Goal: Information Seeking & Learning: Check status

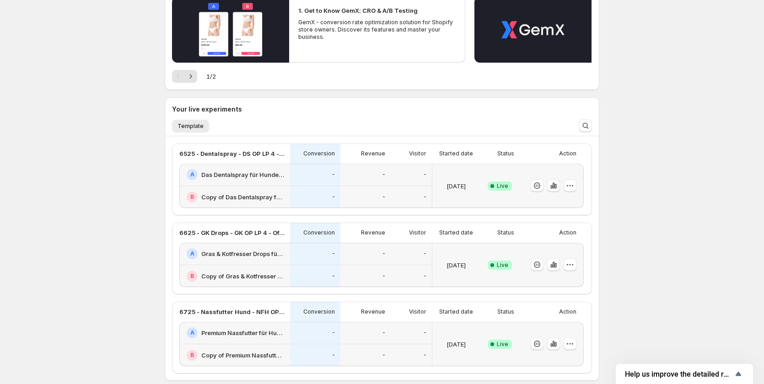
scroll to position [86, 0]
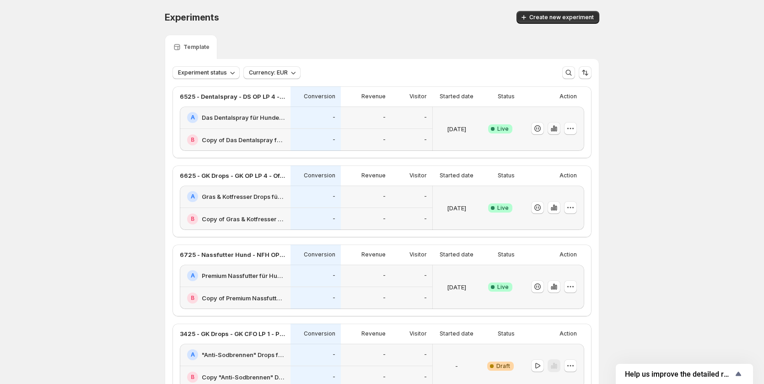
click at [554, 128] on icon "button" at bounding box center [553, 128] width 9 height 9
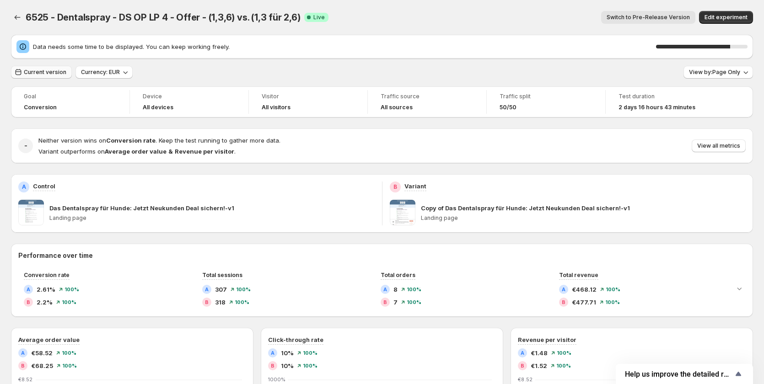
click at [32, 77] on button "Current version" at bounding box center [41, 72] width 61 height 13
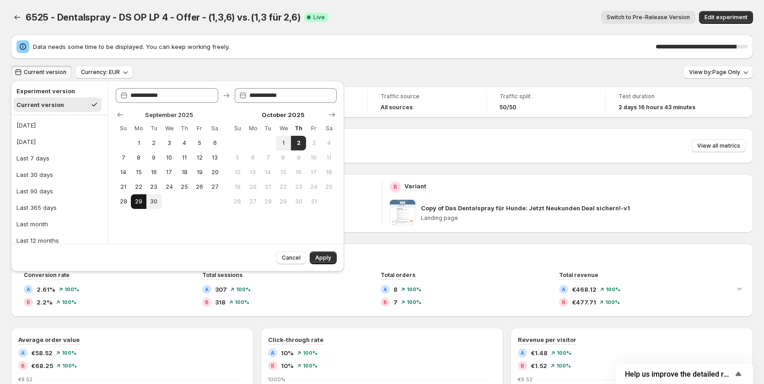
click at [136, 201] on span "29" at bounding box center [138, 201] width 8 height 7
click at [284, 139] on span "1" at bounding box center [283, 142] width 8 height 7
type input "**********"
click at [321, 259] on span "Apply" at bounding box center [323, 257] width 16 height 7
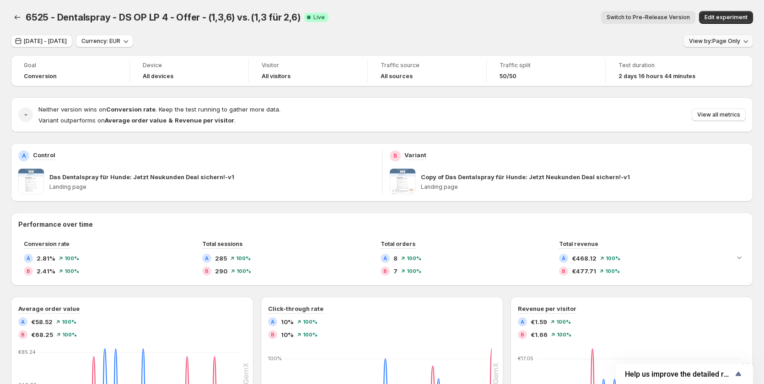
click at [718, 43] on span "View by: Page Only" at bounding box center [714, 40] width 51 height 7
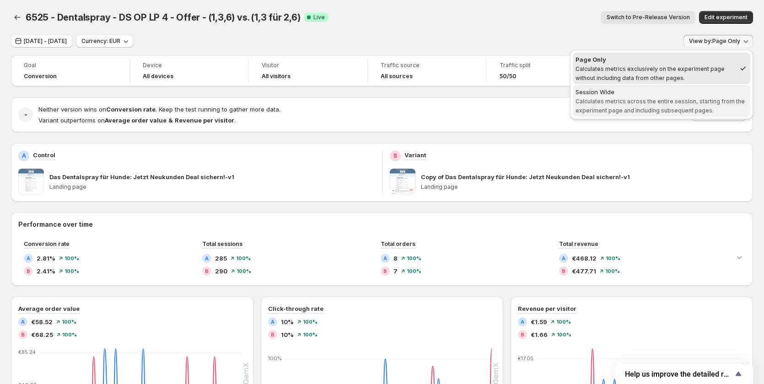
click at [645, 99] on span "Calculates metrics across the entire session, starting from the experiment page…" at bounding box center [659, 106] width 169 height 16
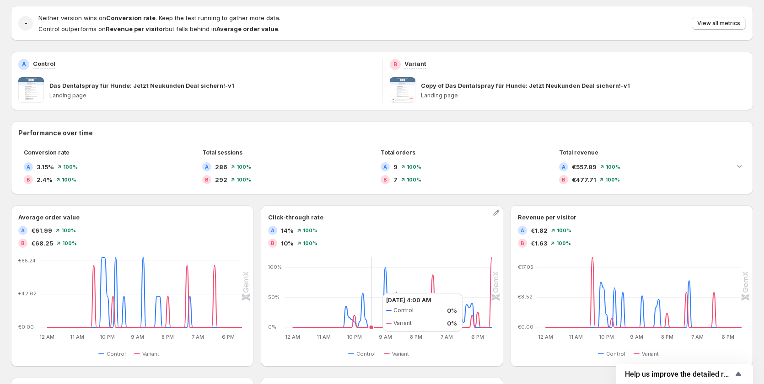
scroll to position [183, 0]
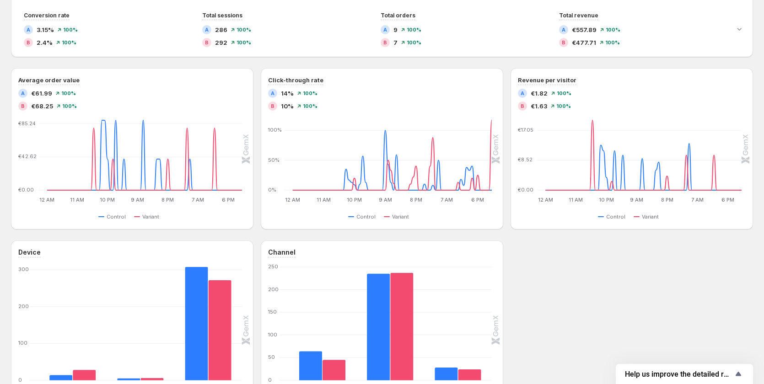
click at [542, 254] on div "Device Desktop Desktop Tablet Tablet Mobile Mobile 0 100 200 300 Control Varian…" at bounding box center [382, 329] width 742 height 179
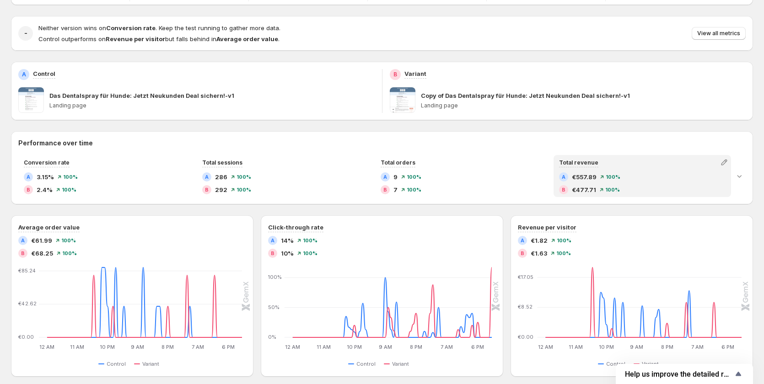
scroll to position [137, 0]
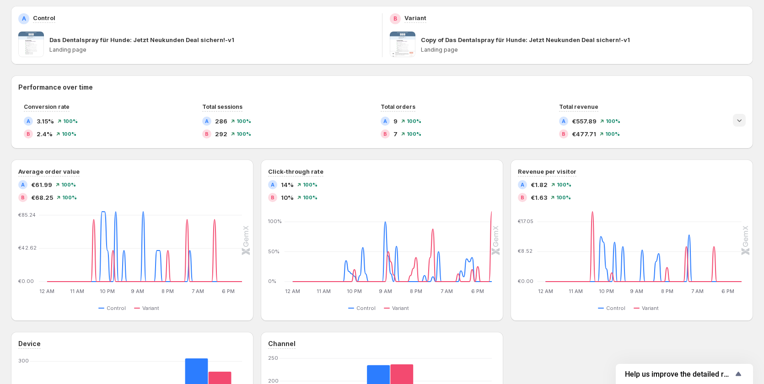
click at [741, 122] on icon "Expand chart" at bounding box center [738, 120] width 9 height 9
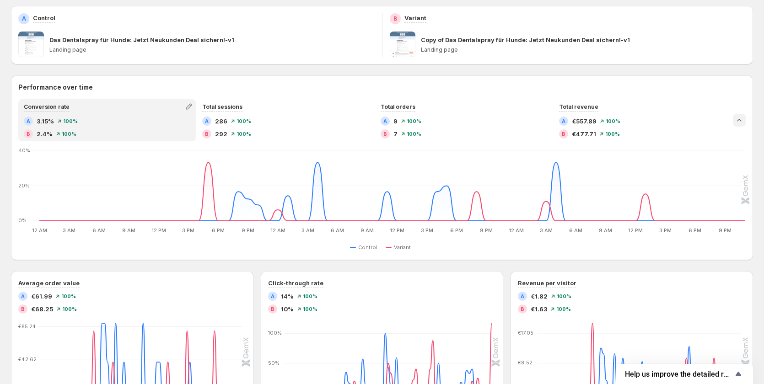
click at [741, 122] on icon "Collapse chart" at bounding box center [738, 120] width 9 height 9
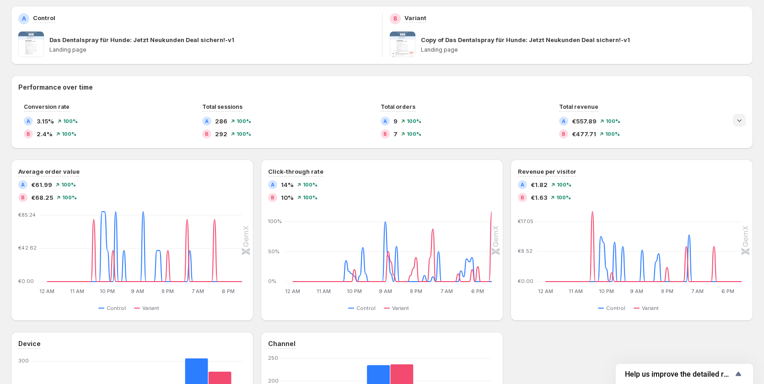
click at [741, 122] on icon "Expand chart" at bounding box center [738, 120] width 9 height 9
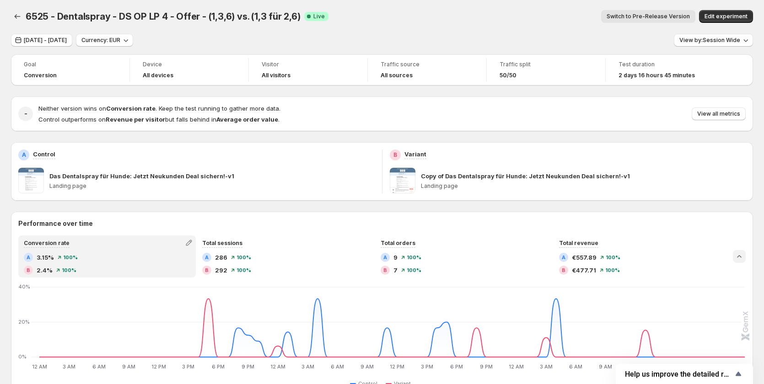
scroll to position [0, 0]
click at [185, 245] on icon "button" at bounding box center [188, 243] width 9 height 9
click at [643, 15] on span "Switch to Pre-Release Version" at bounding box center [647, 17] width 83 height 7
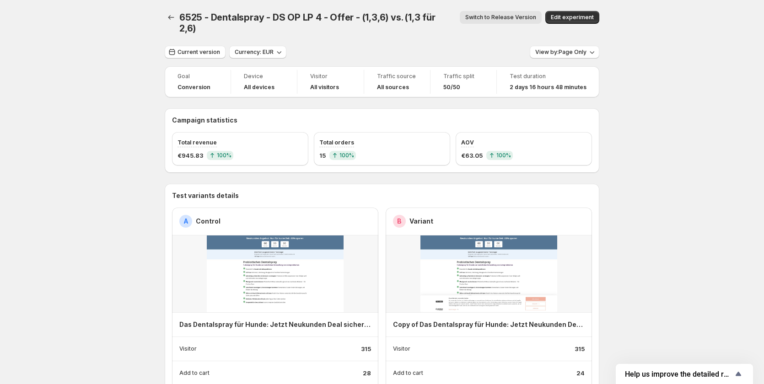
click at [492, 17] on span "Switch to Release Version" at bounding box center [500, 17] width 71 height 7
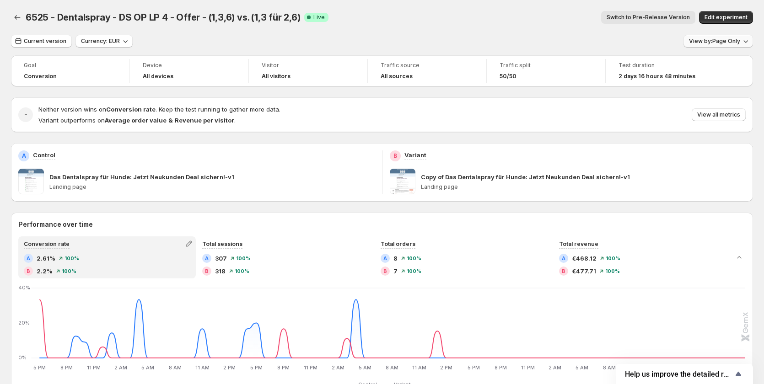
click at [703, 41] on span "View by: Page Only" at bounding box center [714, 40] width 51 height 7
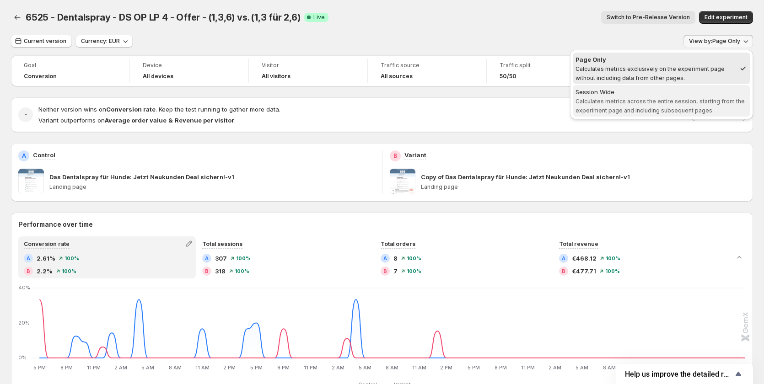
click at [672, 92] on div "Session Wide" at bounding box center [661, 91] width 172 height 9
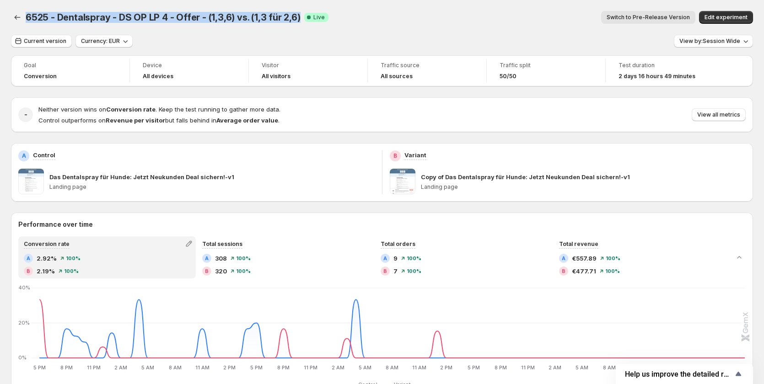
drag, startPoint x: 294, startPoint y: 16, endPoint x: 26, endPoint y: 16, distance: 267.9
click at [26, 16] on span "6525 - Dentalspray - DS OP LP 4 - Offer - (1,3,6) vs. (1,3 für 2,6)" at bounding box center [163, 17] width 275 height 11
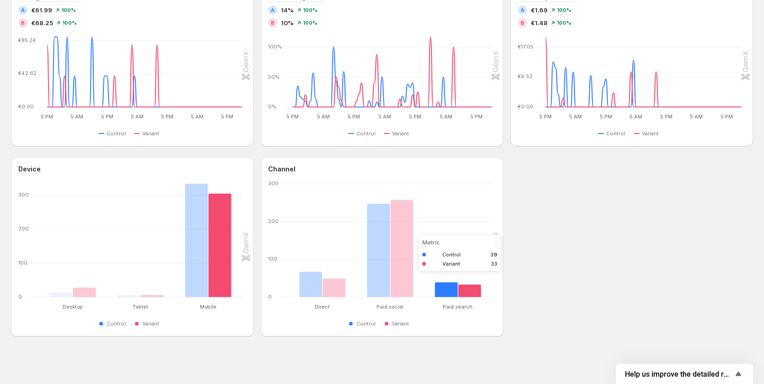
scroll to position [425, 0]
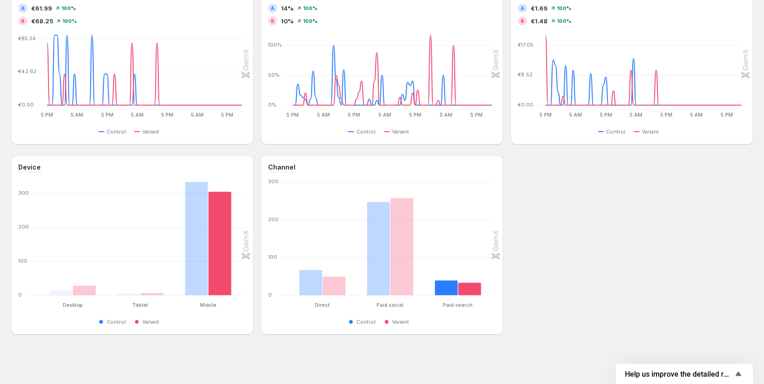
drag, startPoint x: 603, startPoint y: 236, endPoint x: 551, endPoint y: 241, distance: 51.4
click at [603, 236] on div "Device Desktop Desktop Tablet Tablet Mobile Mobile 0 100 200 300 Control Varian…" at bounding box center [382, 244] width 742 height 179
click at [711, 210] on div "Device Desktop Desktop Tablet Tablet Mobile Mobile 0 100 200 300 Control Varian…" at bounding box center [382, 244] width 742 height 179
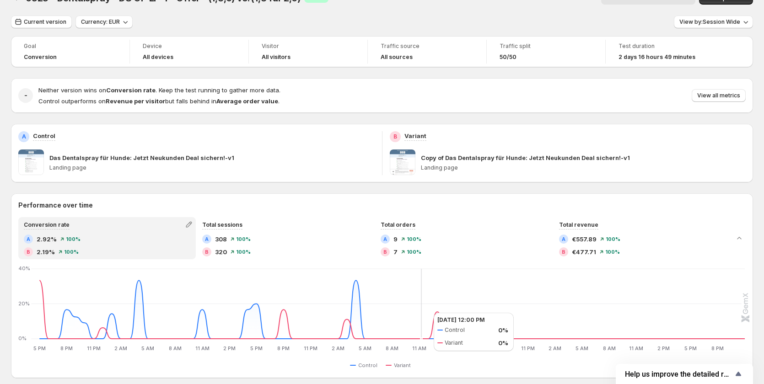
scroll to position [0, 0]
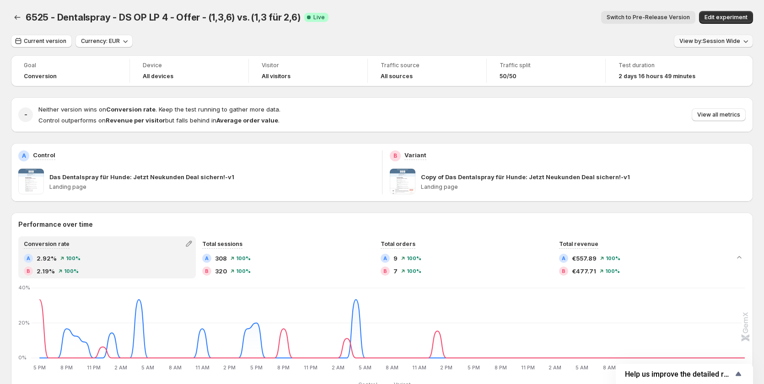
click at [731, 43] on span "View by: Session Wide" at bounding box center [709, 40] width 61 height 7
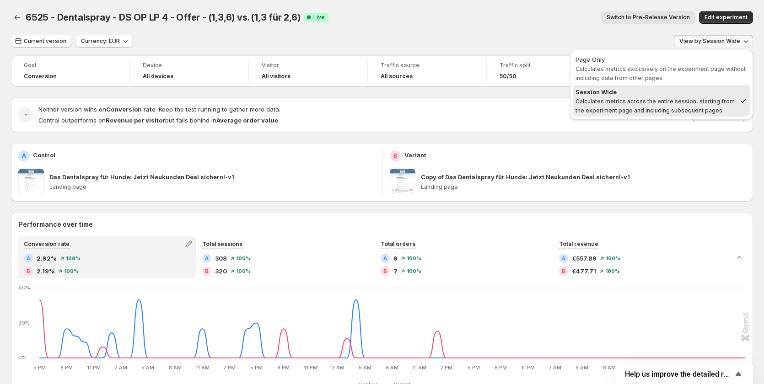
click at [541, 37] on div "Current version Currency: EUR View by: Session Wide" at bounding box center [382, 41] width 742 height 13
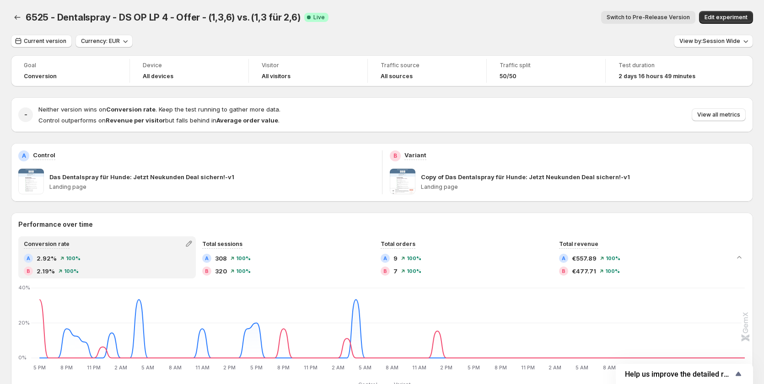
click at [404, 182] on span at bounding box center [403, 182] width 26 height 26
click at [199, 176] on p "Das Dentalspray für Hunde: Jetzt Neukunden Deal sichern!-v1" at bounding box center [141, 176] width 185 height 9
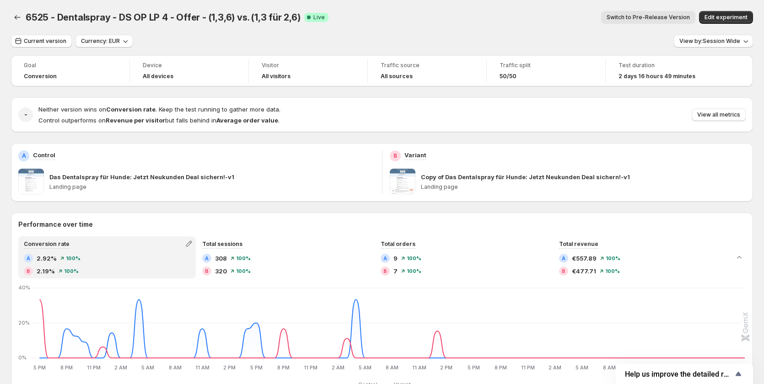
click at [271, 160] on div "A Control" at bounding box center [196, 155] width 356 height 11
click at [193, 245] on icon "button" at bounding box center [188, 243] width 9 height 9
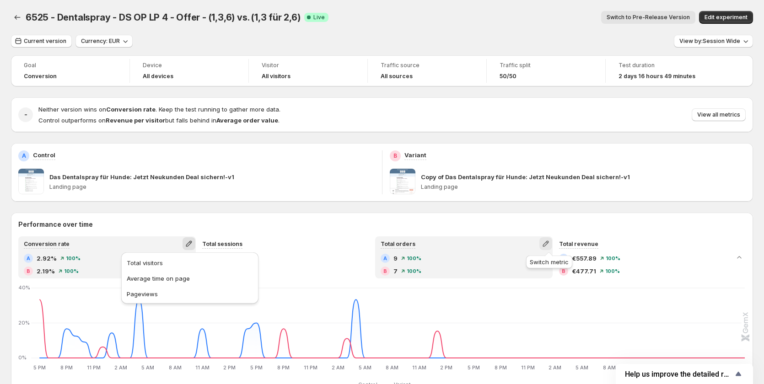
click at [550, 244] on icon "button" at bounding box center [545, 243] width 9 height 9
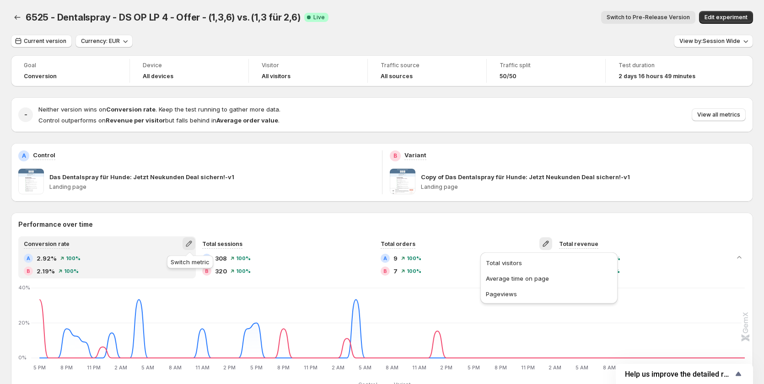
click at [187, 242] on icon "button" at bounding box center [188, 243] width 9 height 9
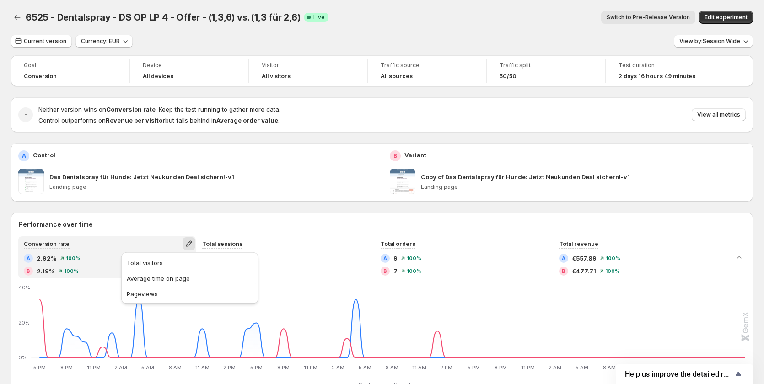
click at [155, 221] on h2 "Performance over time" at bounding box center [381, 224] width 727 height 9
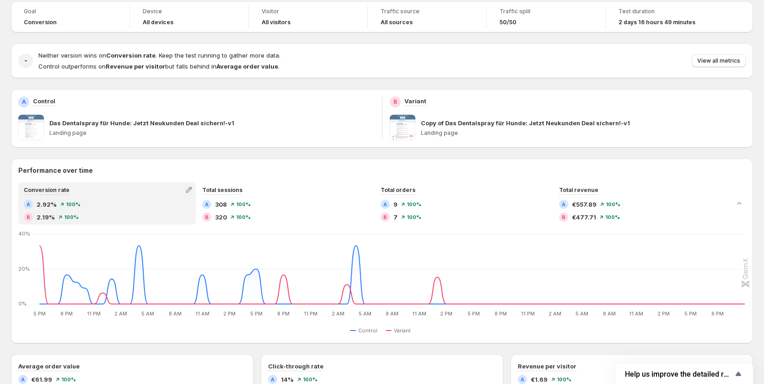
scroll to position [137, 0]
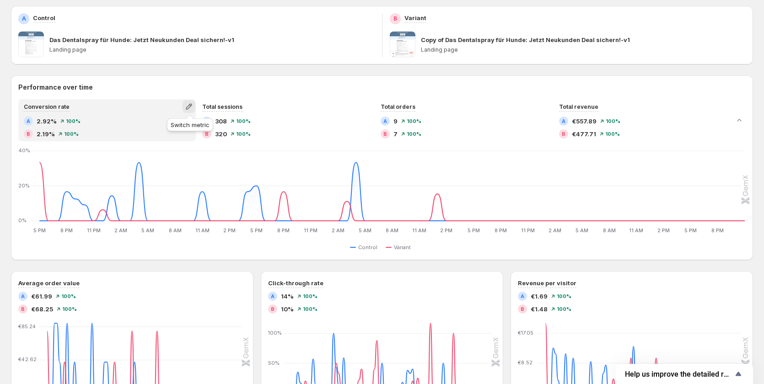
click at [193, 104] on icon "button" at bounding box center [188, 106] width 9 height 9
click at [190, 131] on button "Total visitors" at bounding box center [190, 125] width 132 height 15
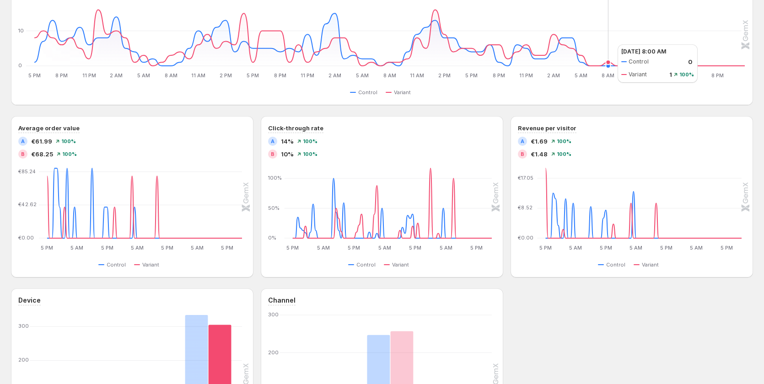
scroll to position [425, 0]
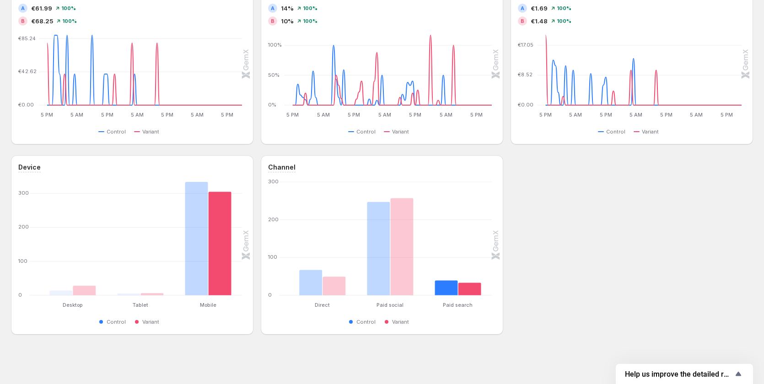
click at [595, 194] on div "Device Desktop Desktop Tablet Tablet Mobile Mobile 0 100 200 300 Control Varian…" at bounding box center [382, 244] width 742 height 179
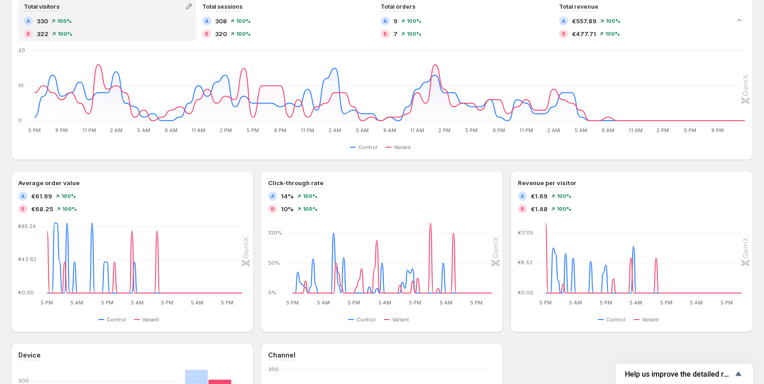
scroll to position [91, 0]
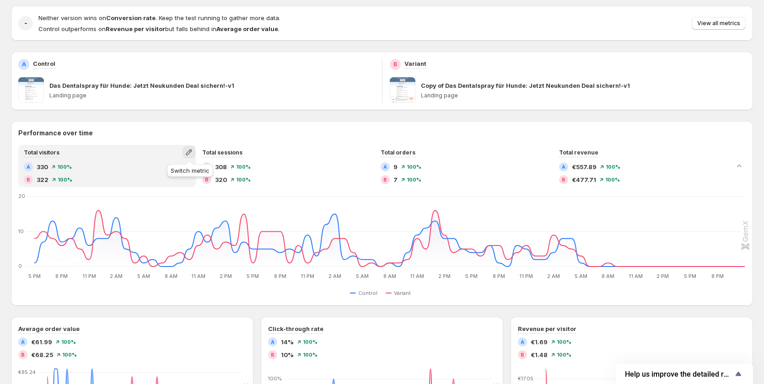
click at [189, 153] on icon "button" at bounding box center [188, 152] width 9 height 9
click at [164, 189] on span "Average time on page" at bounding box center [158, 186] width 63 height 7
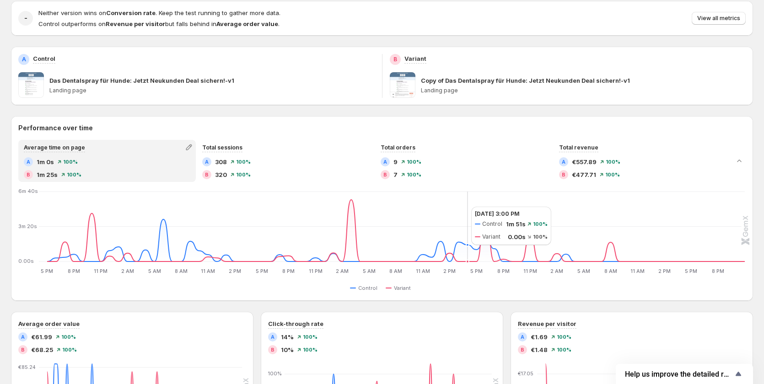
scroll to position [0, 0]
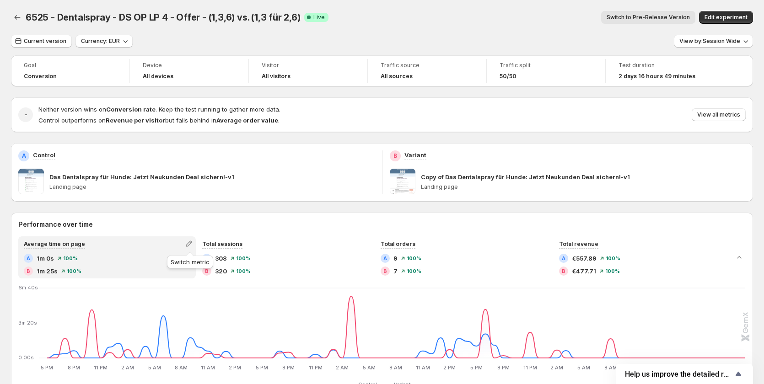
click at [199, 240] on div "Total sessions" at bounding box center [222, 243] width 49 height 13
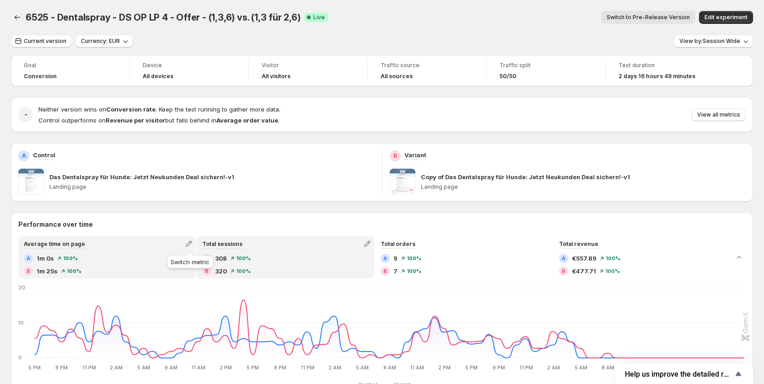
click at [189, 242] on icon "button" at bounding box center [188, 243] width 9 height 9
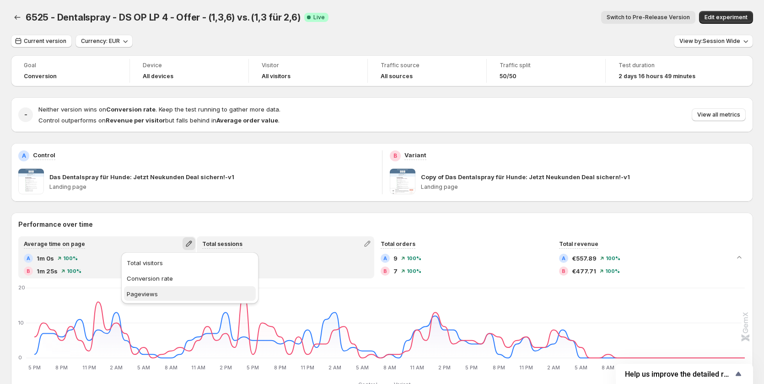
click at [175, 294] on span "Pageviews" at bounding box center [190, 293] width 126 height 9
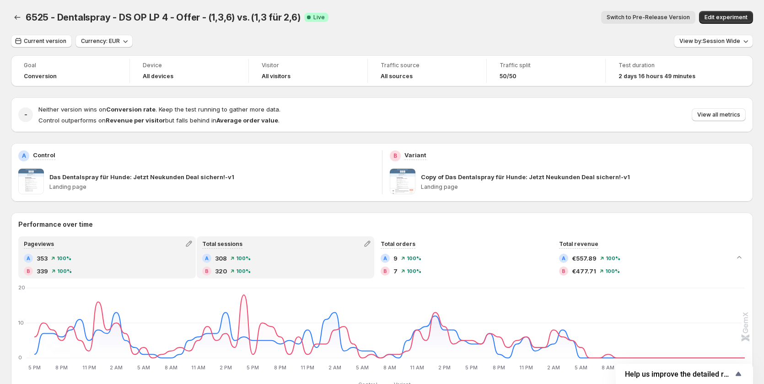
click at [106, 265] on div "A 353 100 % B 339 100 %" at bounding box center [107, 265] width 166 height 22
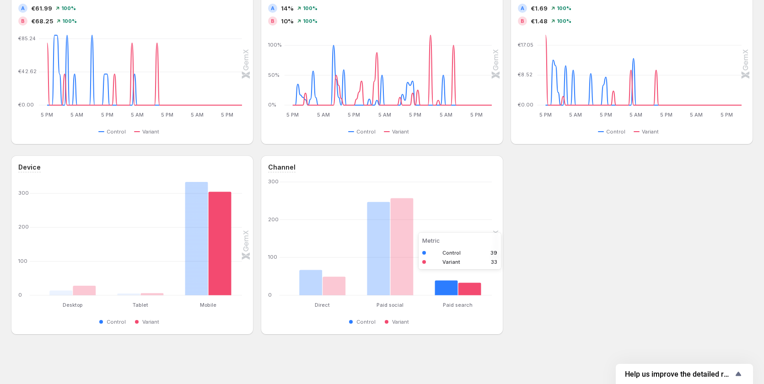
scroll to position [151, 0]
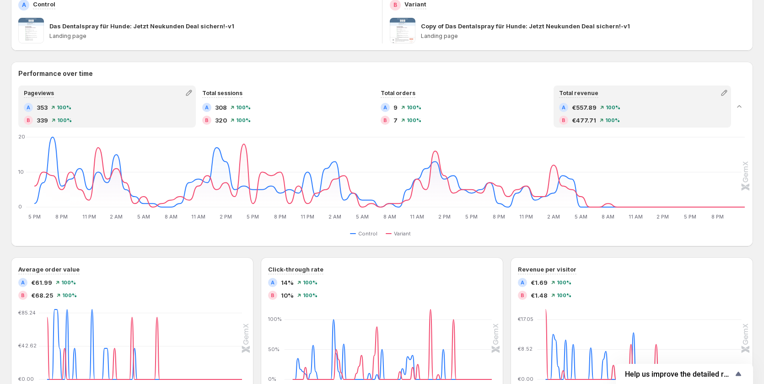
click at [643, 111] on div "A €557.89 100 %" at bounding box center [642, 107] width 166 height 9
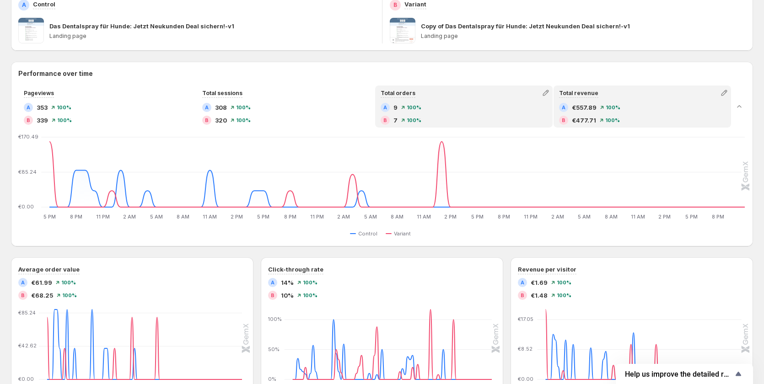
click at [480, 114] on div "A 9 100 % B 7 100 %" at bounding box center [463, 114] width 166 height 22
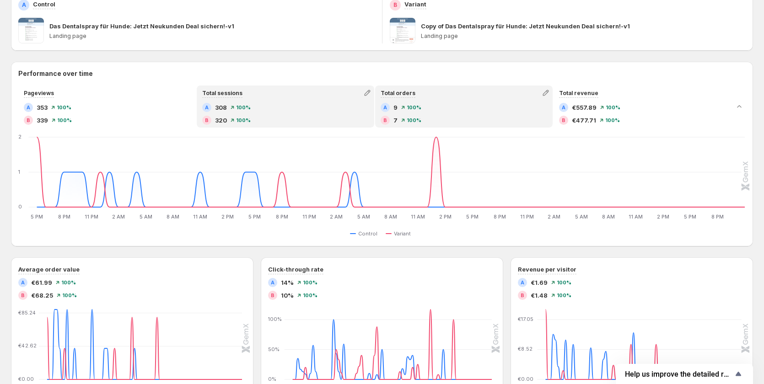
click at [321, 116] on div "B 320 100 %" at bounding box center [285, 120] width 166 height 9
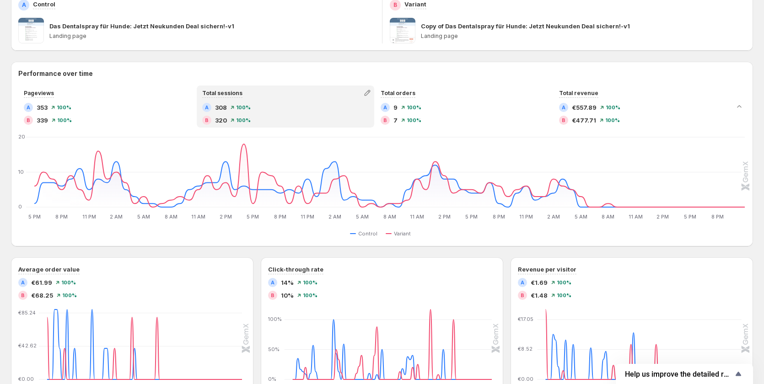
click at [481, 131] on div "Pageviews A 353 100 % B 339 100 % Total sessions A 308 100 % B 320 100 % Total …" at bounding box center [382, 162] width 742 height 154
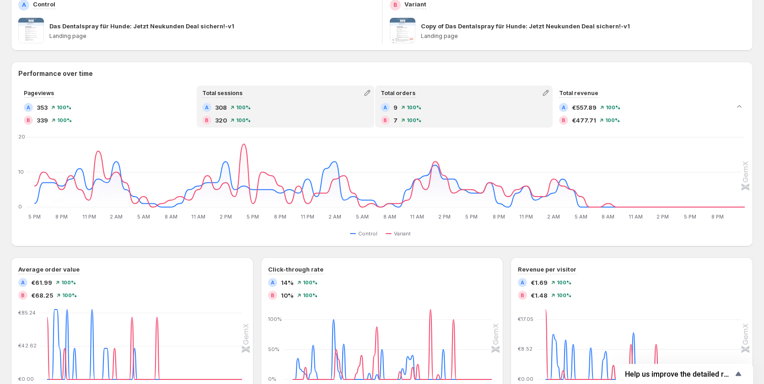
click at [486, 111] on div "A 9 100 %" at bounding box center [463, 107] width 166 height 9
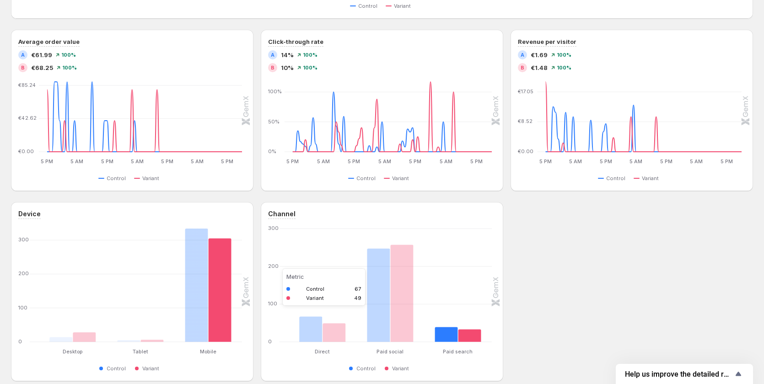
scroll to position [242, 0]
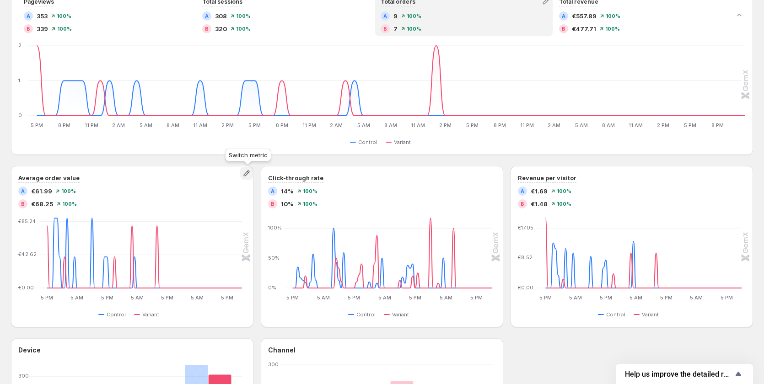
click at [243, 176] on icon "button" at bounding box center [246, 173] width 9 height 9
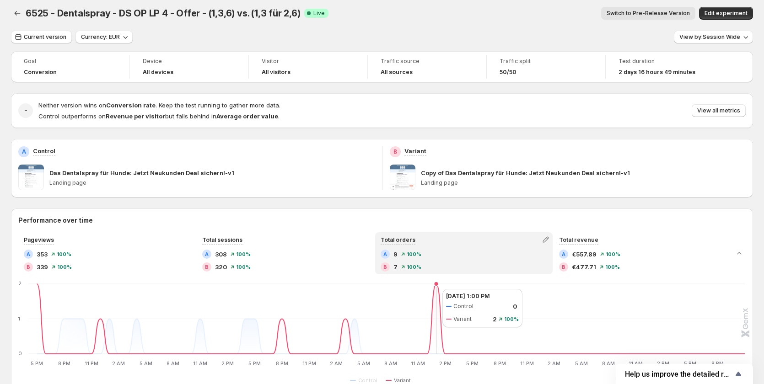
scroll to position [0, 0]
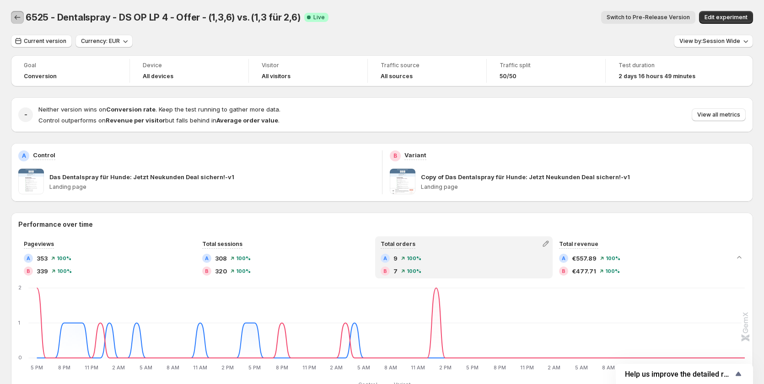
click at [21, 20] on icon "Back" at bounding box center [17, 17] width 9 height 9
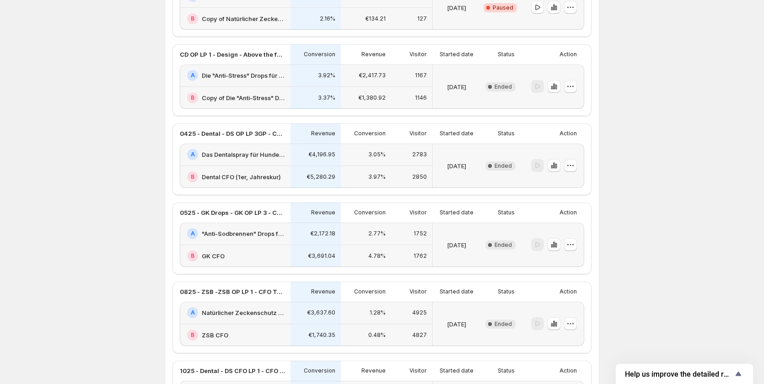
scroll to position [823, 0]
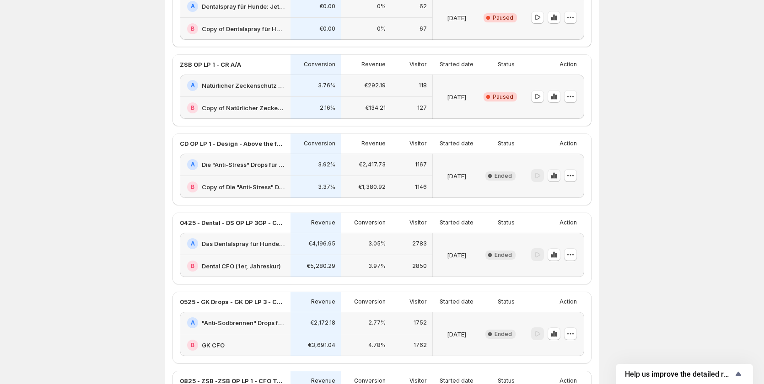
click at [556, 171] on button "button" at bounding box center [553, 175] width 13 height 13
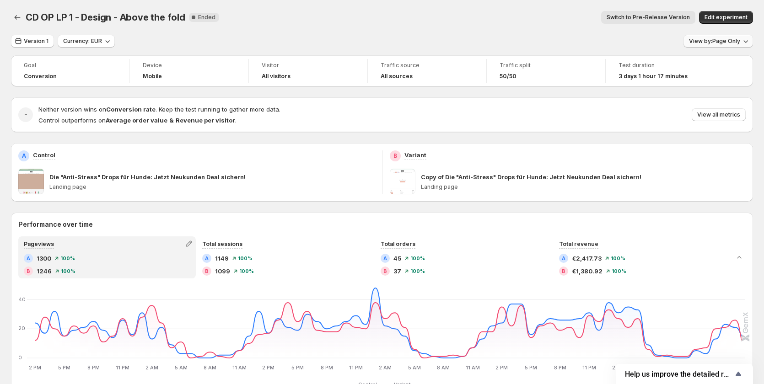
click at [709, 38] on span "View by: Page Only" at bounding box center [714, 40] width 51 height 7
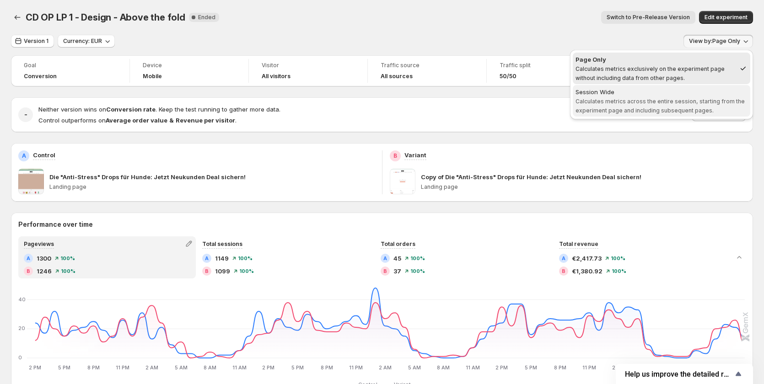
click at [637, 107] on span "Session Wide Calculates metrics across the entire session, starting from the ex…" at bounding box center [661, 100] width 172 height 27
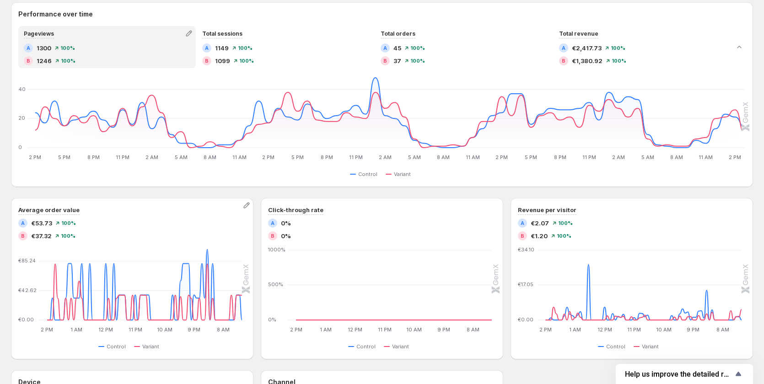
scroll to position [91, 0]
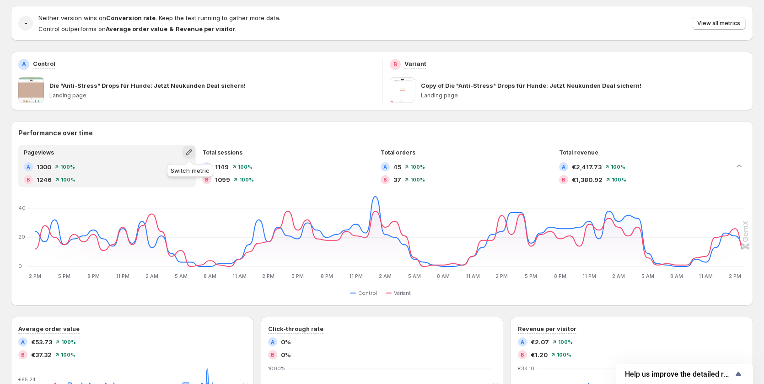
click at [190, 150] on icon "button" at bounding box center [189, 153] width 6 height 6
click at [170, 178] on button "Total visitors" at bounding box center [190, 171] width 132 height 15
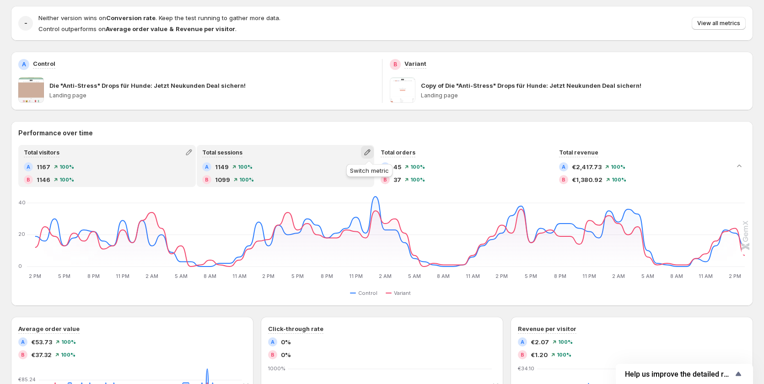
click at [370, 153] on icon "button" at bounding box center [367, 152] width 9 height 9
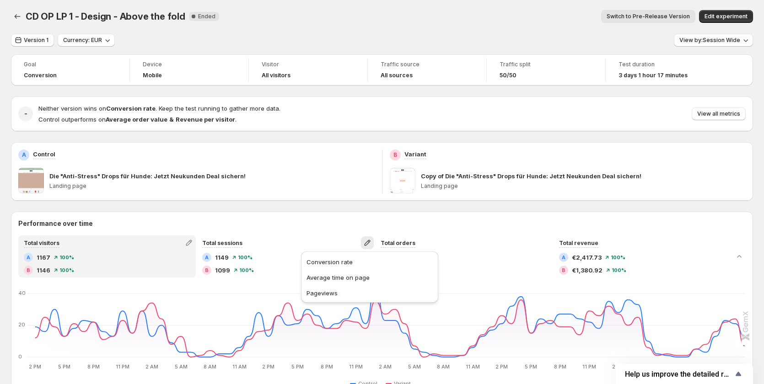
scroll to position [0, 0]
drag, startPoint x: 182, startPoint y: 19, endPoint x: 24, endPoint y: 15, distance: 158.7
click at [24, 15] on div "CD OP LP 1 - Design - Above the fold New Complete Ended Switch to Pre-Release V…" at bounding box center [382, 17] width 742 height 13
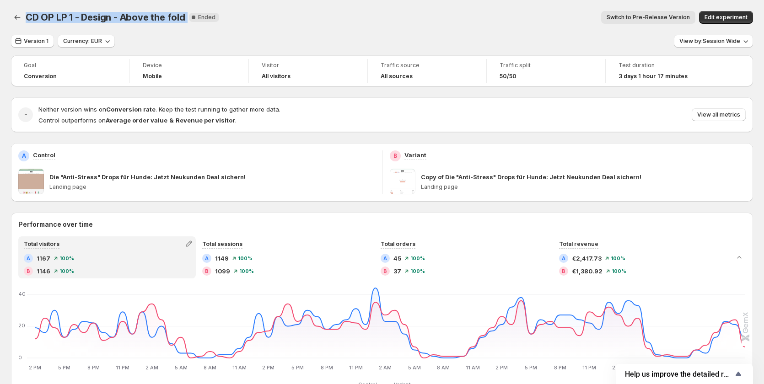
copy span "CD OP LP 1 - Design - Above the fold"
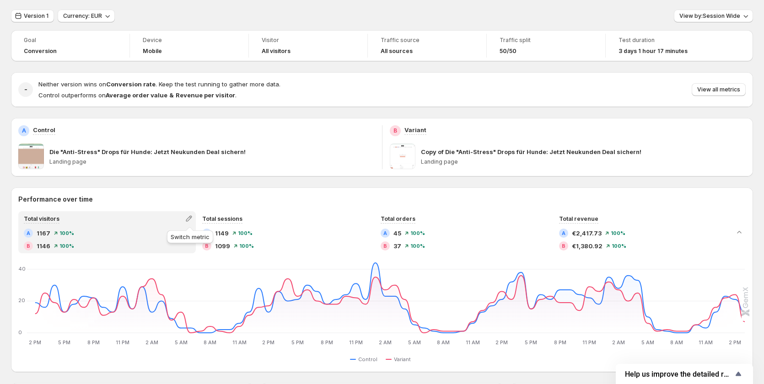
scroll to position [46, 0]
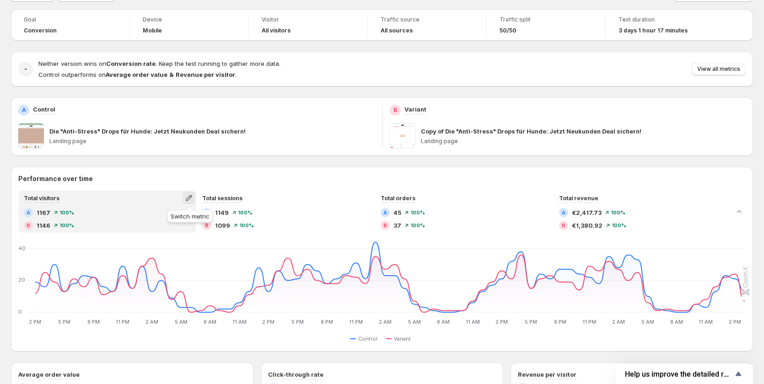
click at [188, 197] on icon "button" at bounding box center [188, 197] width 9 height 9
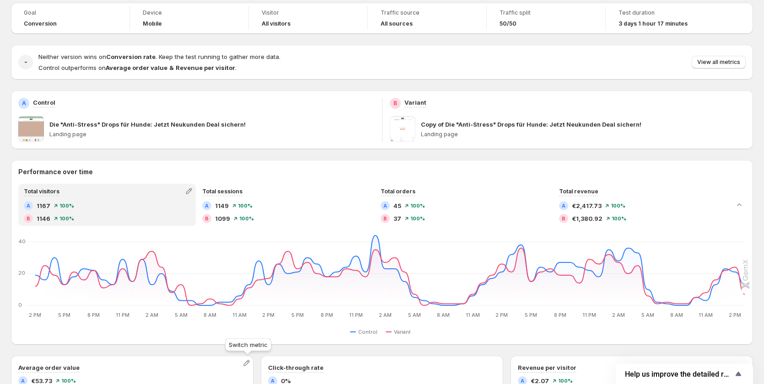
scroll to position [0, 0]
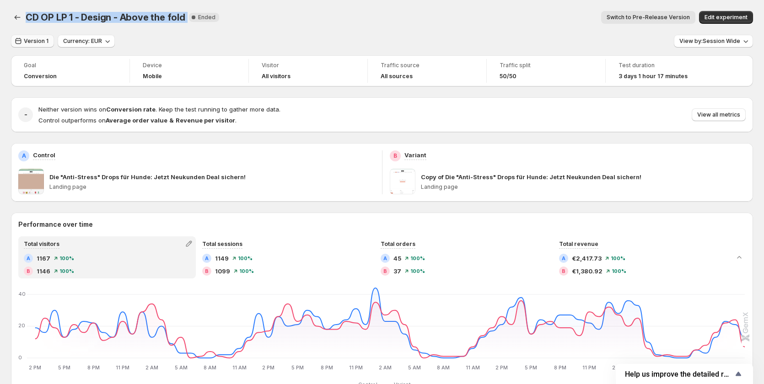
click at [37, 41] on span "Version 1" at bounding box center [36, 40] width 25 height 7
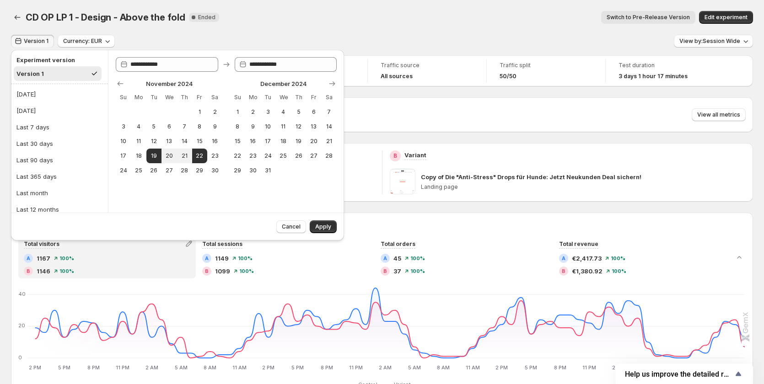
click at [335, 10] on div "CD OP LP 1 - Design - Above the fold. This page is ready CD OP LP 1 - Design - …" at bounding box center [382, 17] width 742 height 35
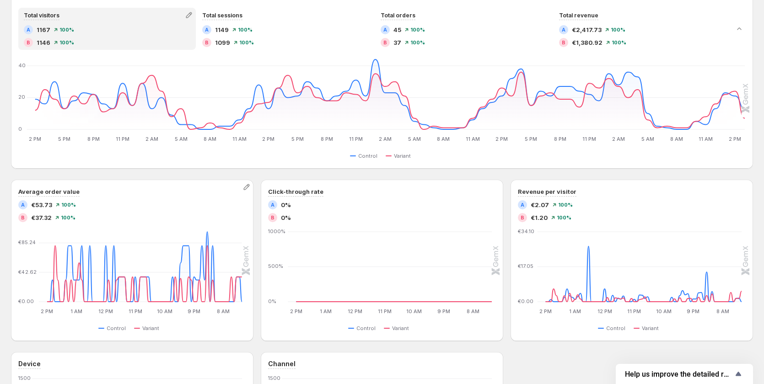
scroll to position [91, 0]
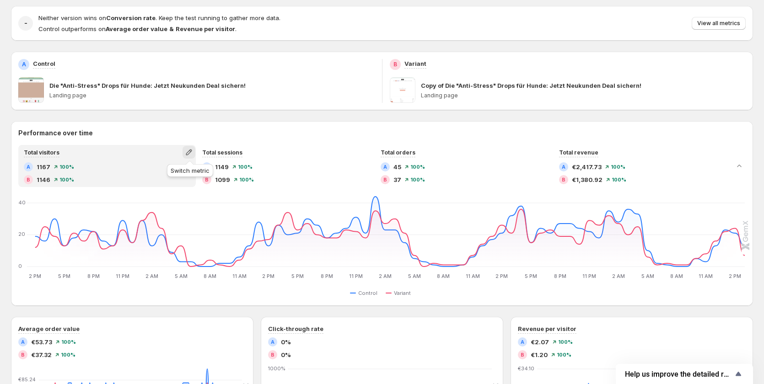
click at [187, 155] on icon "button" at bounding box center [189, 153] width 6 height 6
click at [171, 193] on button "Average time on page" at bounding box center [190, 186] width 132 height 15
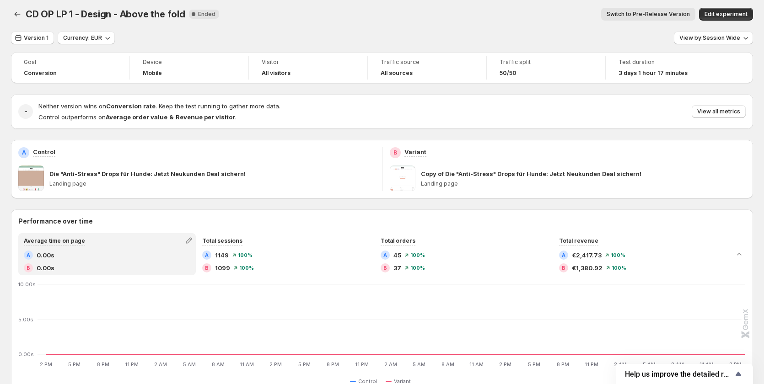
scroll to position [0, 0]
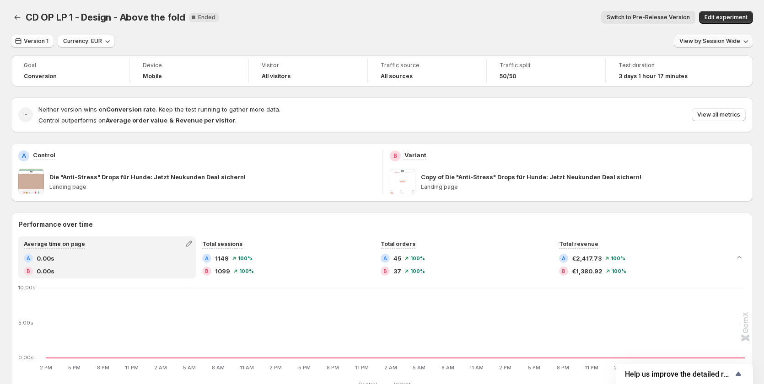
click at [743, 37] on button "View by: Session Wide" at bounding box center [712, 41] width 79 height 13
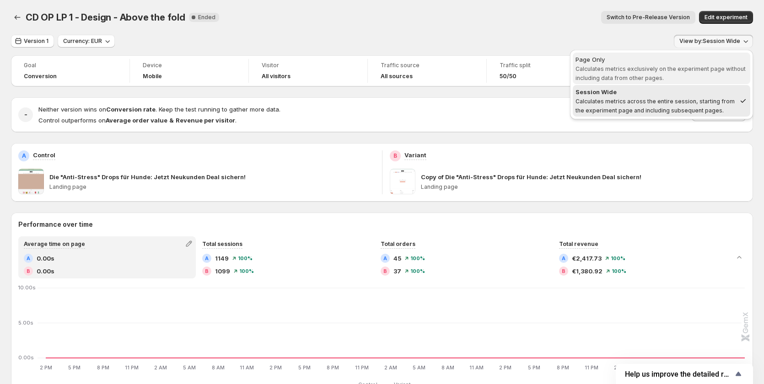
click at [700, 64] on div "Page Only" at bounding box center [661, 59] width 172 height 9
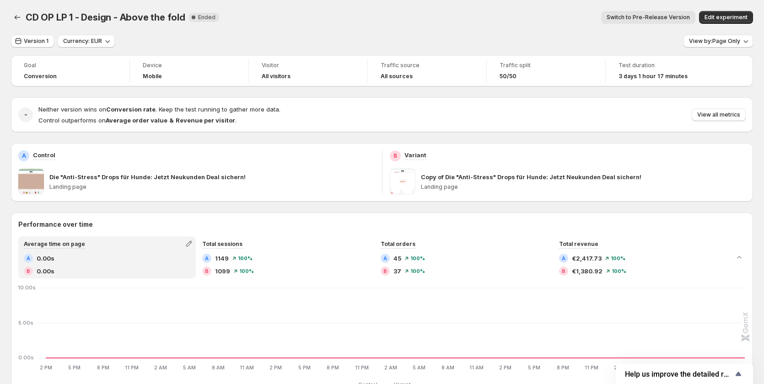
click at [729, 48] on div "View by: Page Only" at bounding box center [717, 41] width 69 height 13
click at [734, 39] on span "View by: Page Only" at bounding box center [714, 40] width 51 height 7
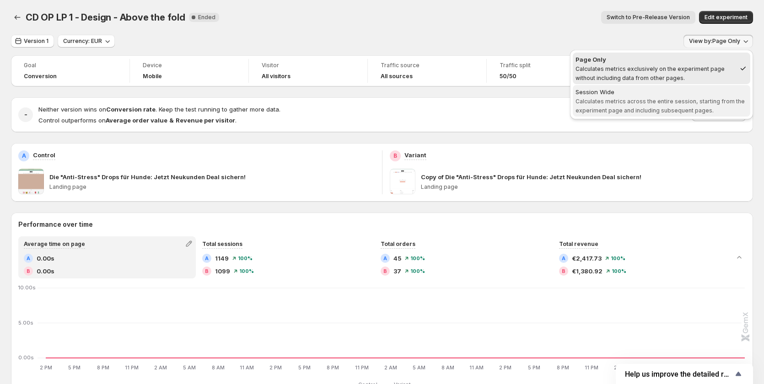
click at [681, 91] on div "Session Wide" at bounding box center [661, 91] width 172 height 9
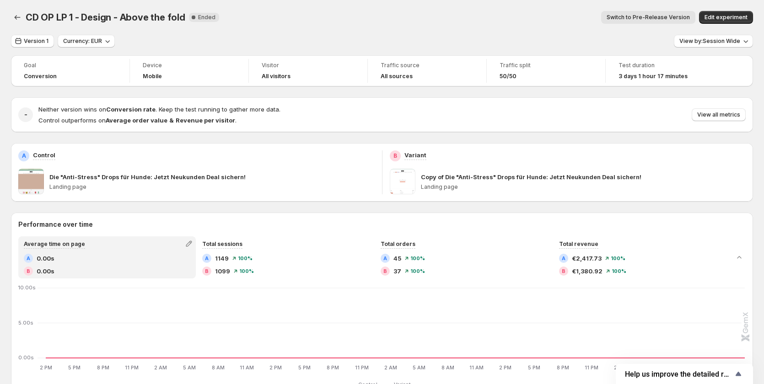
drag, startPoint x: 721, startPoint y: 16, endPoint x: 522, endPoint y: 27, distance: 198.7
click at [522, 29] on div "CD OP LP 1 - Design - Above the fold. This page is ready CD OP LP 1 - Design - …" at bounding box center [382, 17] width 742 height 35
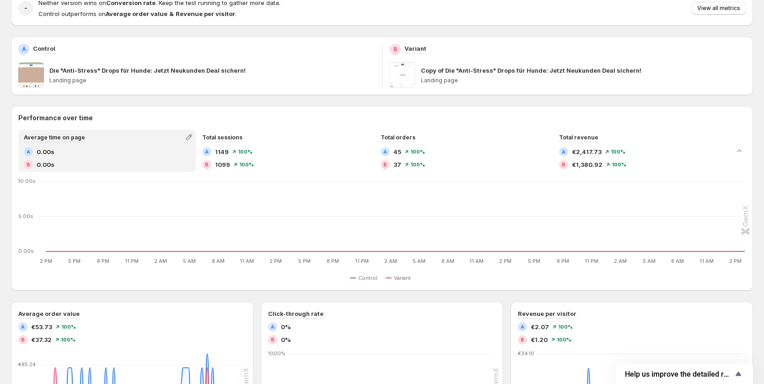
scroll to position [105, 0]
click at [189, 140] on icon "button" at bounding box center [189, 139] width 6 height 6
click at [166, 176] on span "Conversion rate" at bounding box center [150, 173] width 46 height 7
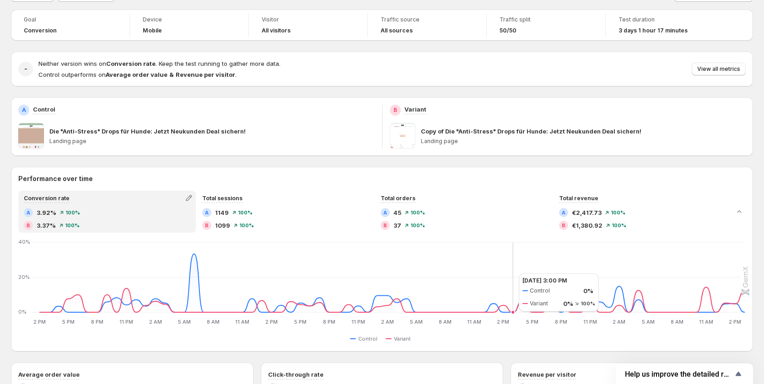
scroll to position [0, 0]
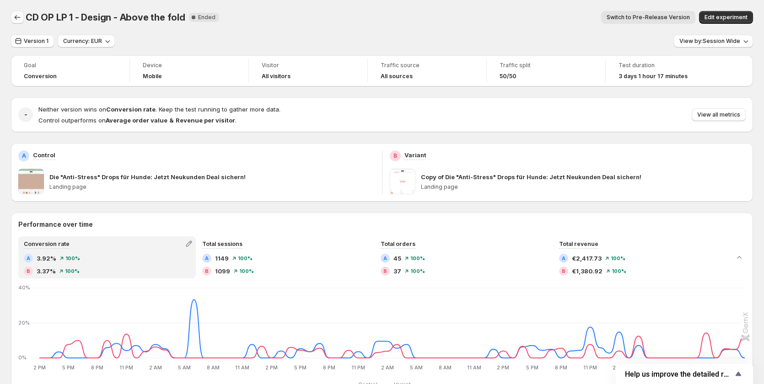
click at [16, 20] on icon "Back" at bounding box center [17, 17] width 9 height 9
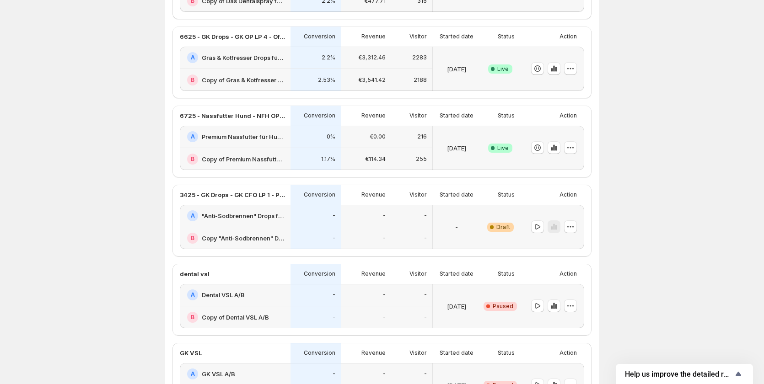
scroll to position [46, 0]
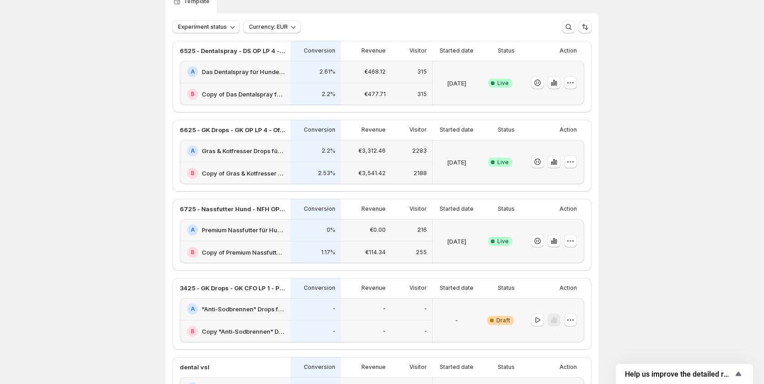
click at [300, 247] on div "1.17%" at bounding box center [315, 252] width 39 height 11
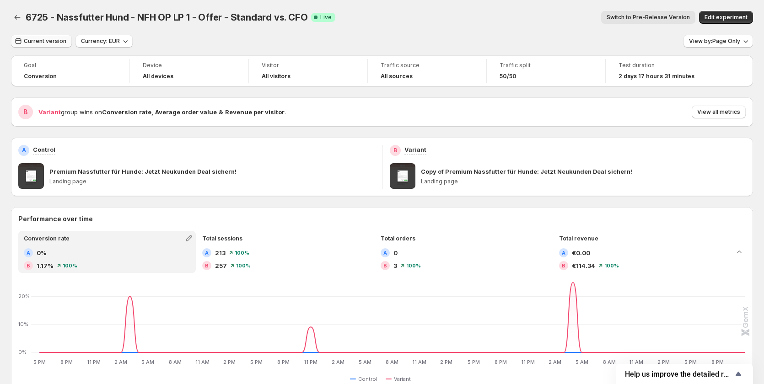
click at [43, 40] on span "Current version" at bounding box center [45, 40] width 43 height 7
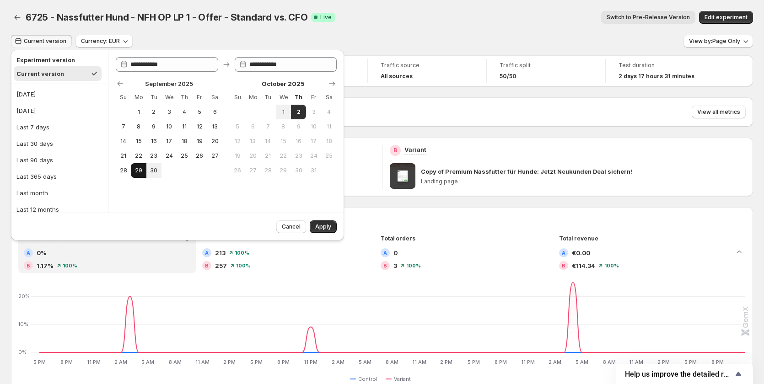
click at [138, 174] on span "29" at bounding box center [138, 170] width 8 height 7
click at [289, 110] on button "1" at bounding box center [283, 112] width 15 height 15
type input "**********"
click at [316, 223] on button "Apply" at bounding box center [323, 226] width 27 height 13
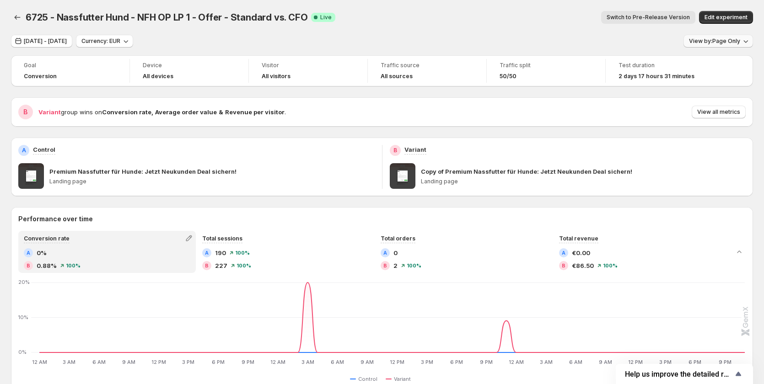
click at [732, 41] on span "View by: Page Only" at bounding box center [714, 40] width 51 height 7
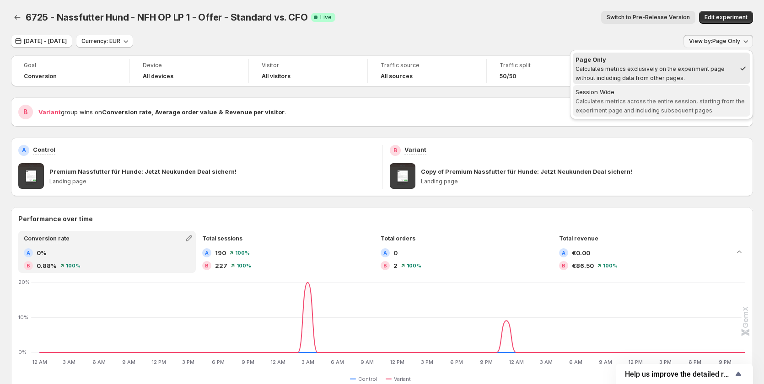
click at [695, 94] on div "Session Wide" at bounding box center [661, 91] width 172 height 9
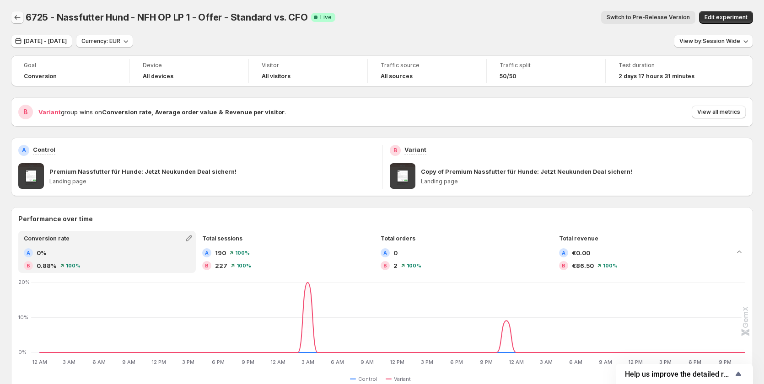
click at [21, 19] on icon "Back" at bounding box center [17, 17] width 9 height 9
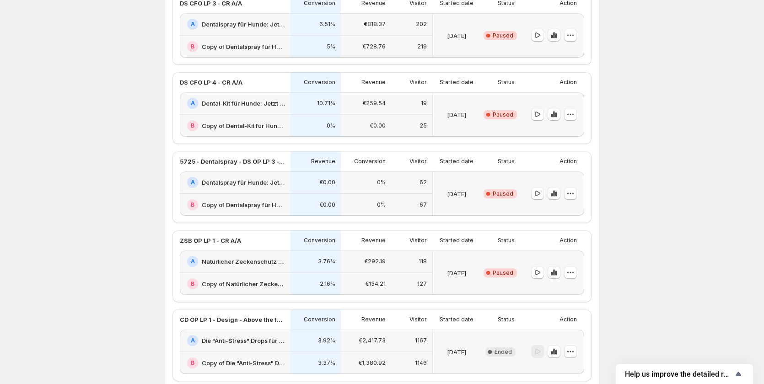
scroll to position [486, 0]
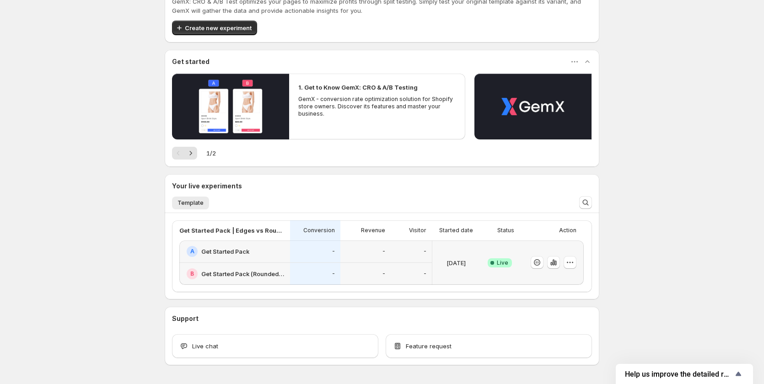
scroll to position [65, 0]
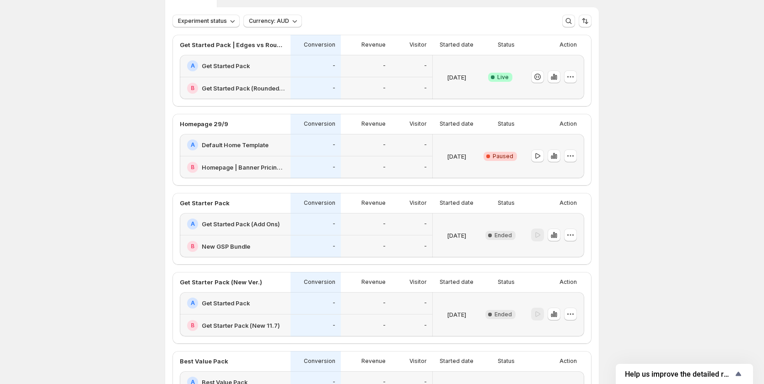
scroll to position [7, 0]
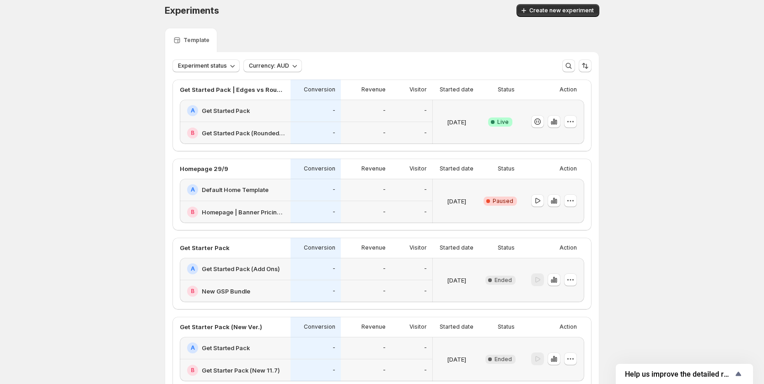
click at [284, 111] on div "A Get Started Pack" at bounding box center [236, 110] width 98 height 11
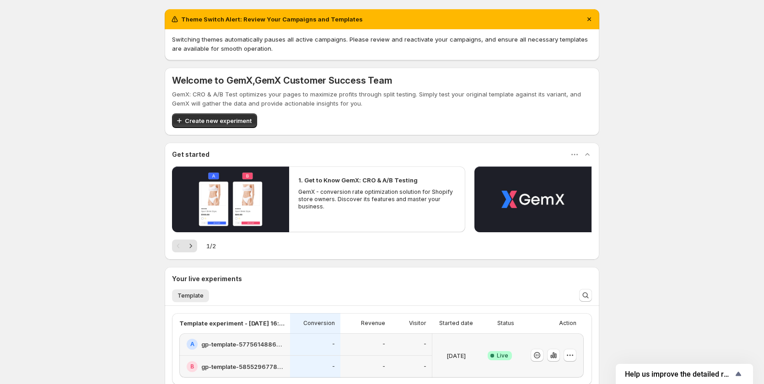
scroll to position [78, 0]
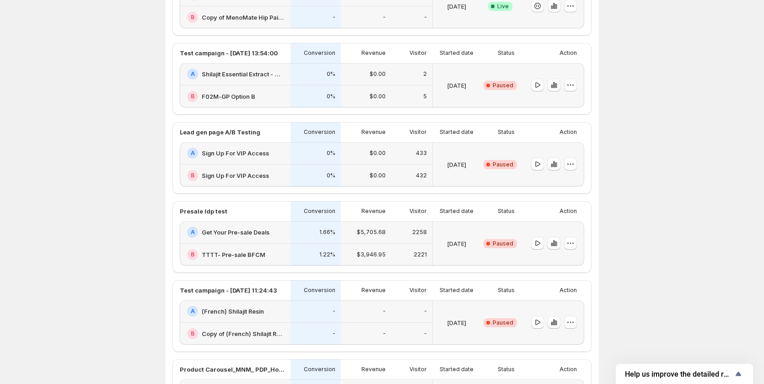
scroll to position [137, 0]
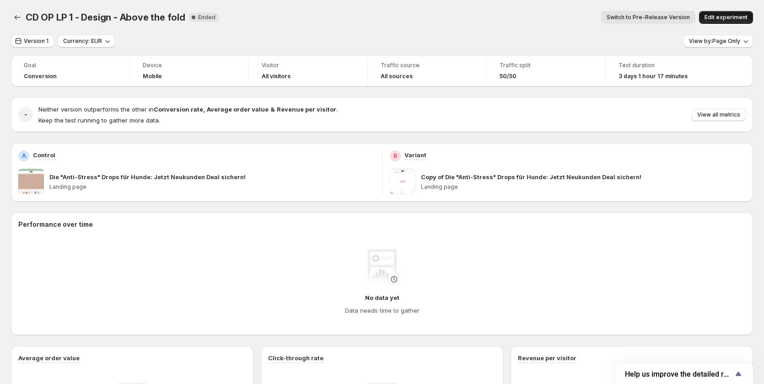
click at [725, 16] on span "Edit experiment" at bounding box center [725, 17] width 43 height 7
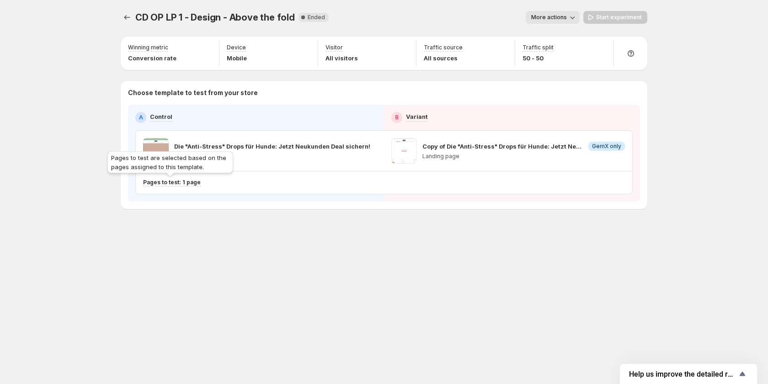
click at [192, 181] on p "Pages to test: 1 page" at bounding box center [172, 182] width 58 height 7
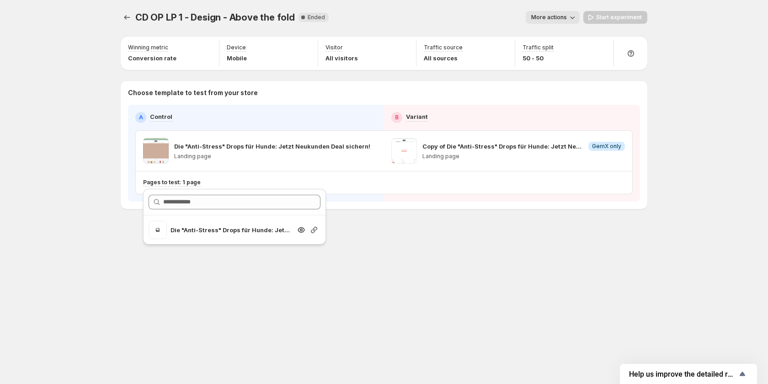
click at [314, 231] on icon "Search for and select a customer segment" at bounding box center [314, 230] width 6 height 6
click at [712, 97] on div "CD OP LP 1 - Design - Above the fold. This page is ready CD OP LP 1 - Design - …" at bounding box center [384, 192] width 768 height 384
click at [545, 18] on span "More actions" at bounding box center [549, 17] width 36 height 7
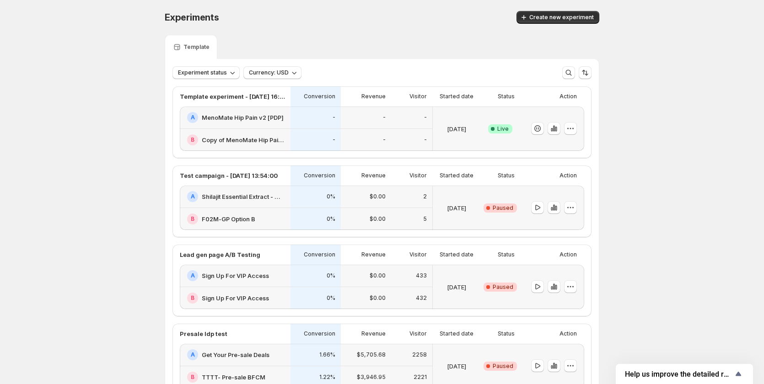
click at [385, 129] on div "-" at bounding box center [366, 140] width 50 height 22
click at [339, 129] on div "-" at bounding box center [315, 140] width 50 height 22
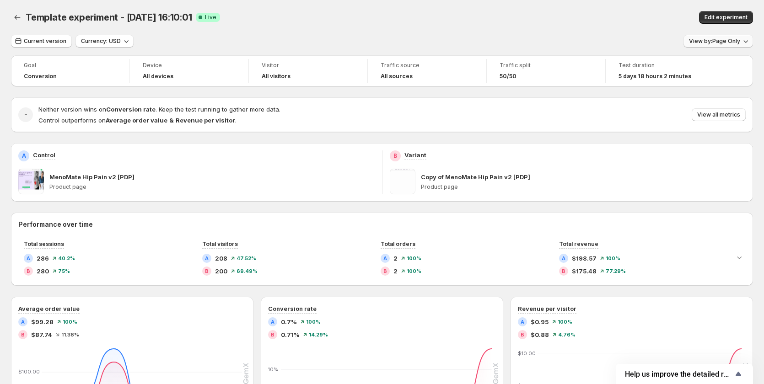
click at [714, 42] on span "View by: Page Only" at bounding box center [714, 40] width 51 height 7
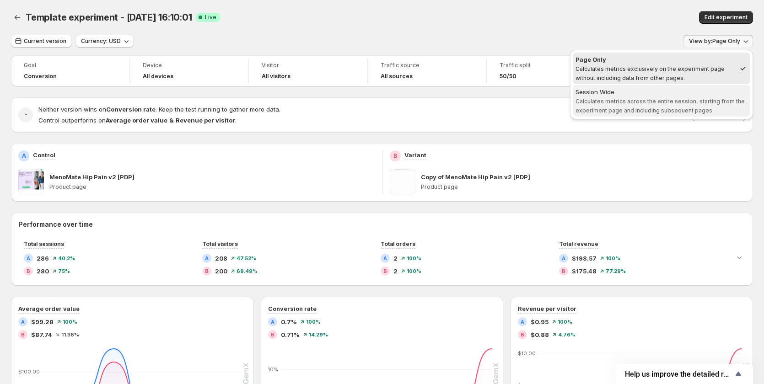
click at [696, 96] on div "Session Wide" at bounding box center [661, 91] width 172 height 9
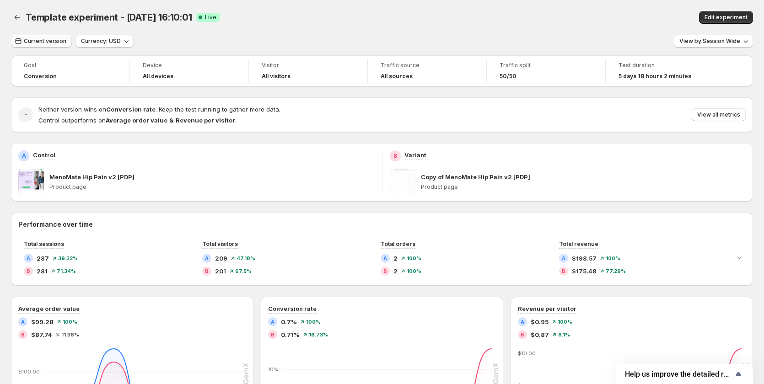
click at [40, 42] on span "Current version" at bounding box center [45, 40] width 43 height 7
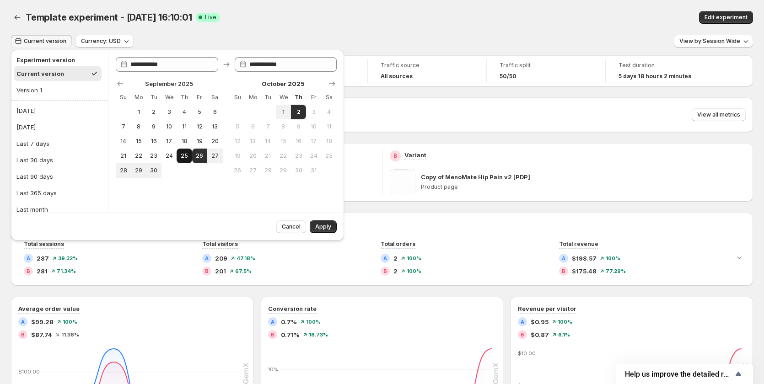
click at [180, 155] on span "25" at bounding box center [184, 155] width 8 height 7
type input "**********"
click at [303, 111] on button "2" at bounding box center [298, 112] width 15 height 15
type input "**********"
click at [291, 108] on button "2" at bounding box center [298, 112] width 15 height 15
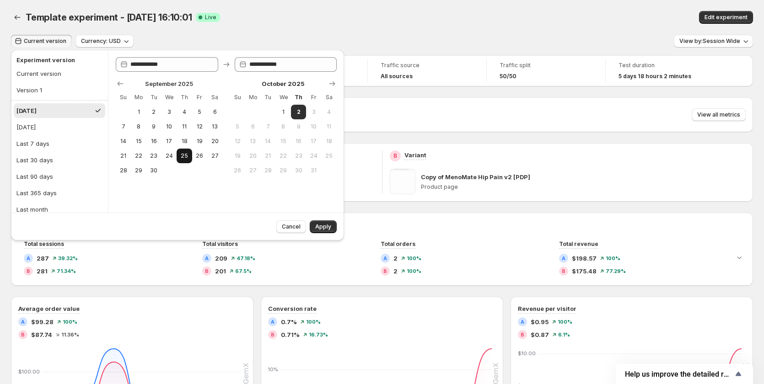
click at [177, 156] on button "25" at bounding box center [183, 156] width 15 height 15
type input "**********"
click at [286, 112] on span "1" at bounding box center [283, 111] width 8 height 7
type input "**********"
click at [318, 225] on span "Apply" at bounding box center [323, 226] width 16 height 7
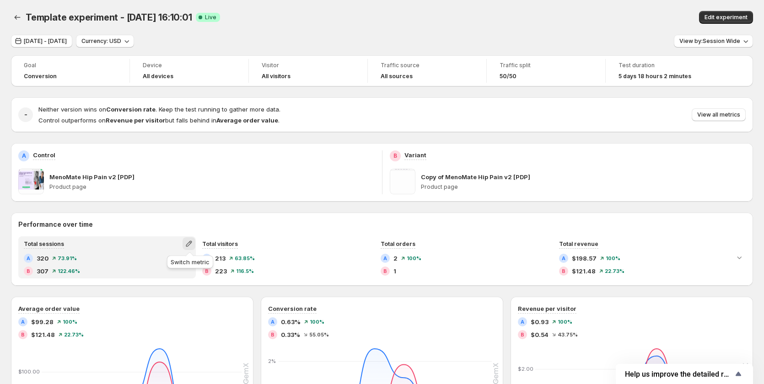
click at [188, 242] on icon "button" at bounding box center [188, 243] width 9 height 9
click at [180, 265] on span "Click-through rate" at bounding box center [190, 262] width 126 height 9
click at [187, 246] on icon "button" at bounding box center [188, 243] width 9 height 9
click at [167, 282] on span "Average time on page" at bounding box center [190, 278] width 126 height 9
click at [191, 242] on icon "button" at bounding box center [188, 243] width 9 height 9
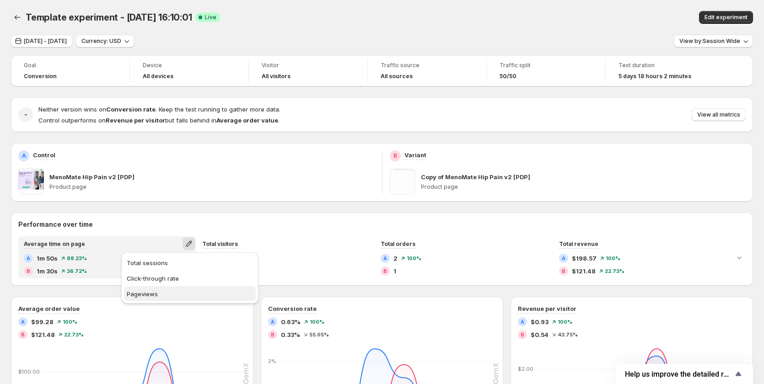
click at [168, 290] on span "Pageviews" at bounding box center [190, 293] width 126 height 9
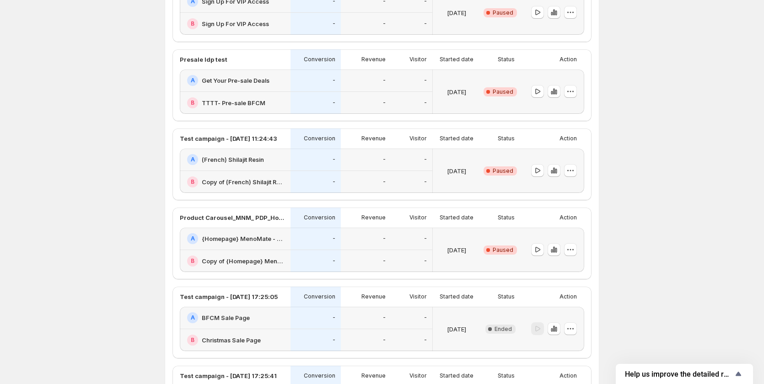
scroll to position [229, 0]
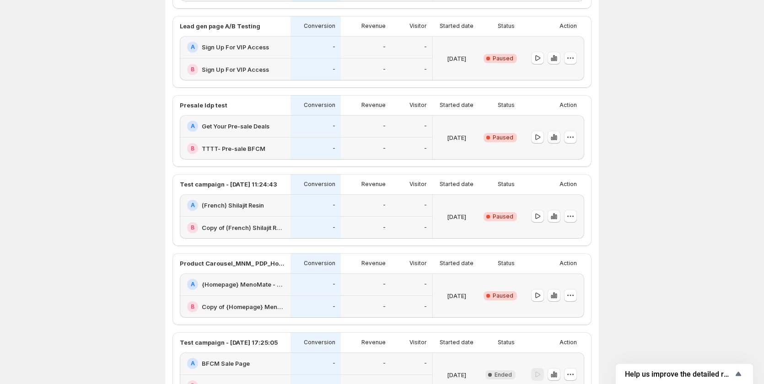
click at [341, 55] on div "-" at bounding box center [315, 47] width 50 height 22
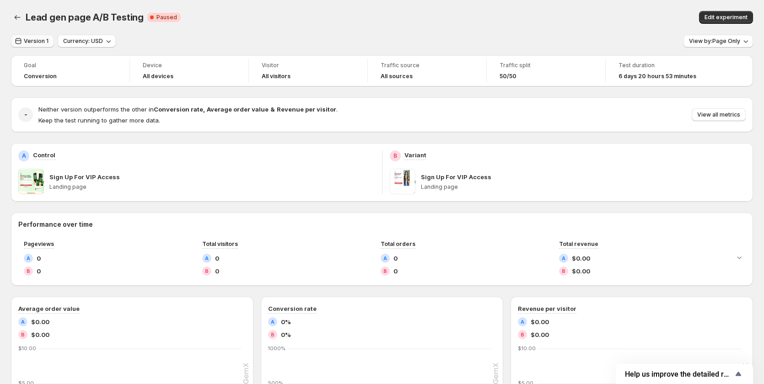
click at [21, 37] on icon "button" at bounding box center [18, 41] width 9 height 9
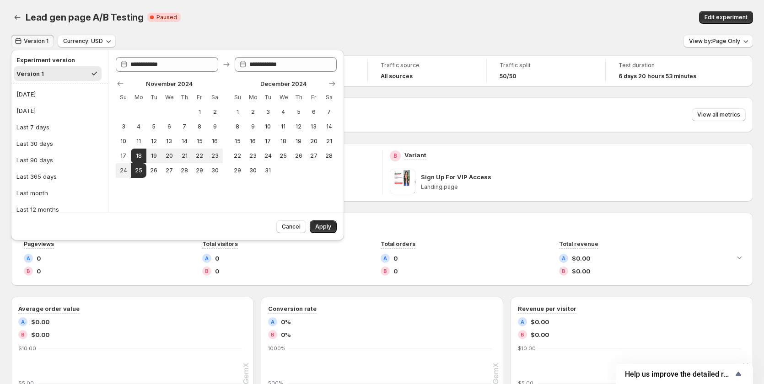
click at [258, 16] on div "Lead gen page A/B Testing Critical Complete Paused" at bounding box center [230, 17] width 409 height 13
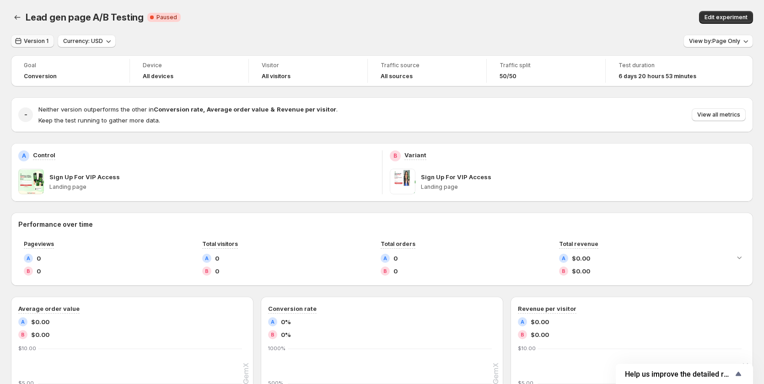
click at [33, 40] on span "Version 1" at bounding box center [36, 40] width 25 height 7
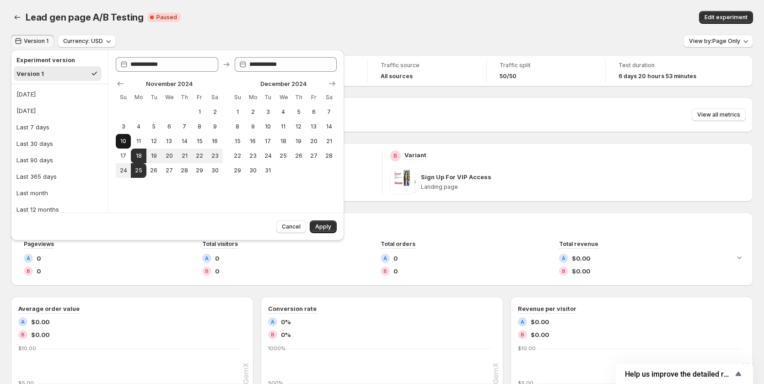
click at [126, 139] on span "10" at bounding box center [123, 141] width 8 height 7
type input "**********"
click at [150, 171] on span "26" at bounding box center [154, 170] width 8 height 7
type input "**********"
click at [327, 225] on span "Apply" at bounding box center [323, 226] width 16 height 7
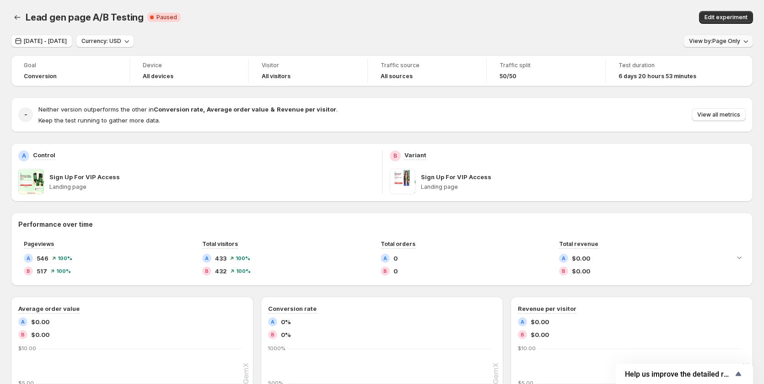
click at [727, 44] on span "View by: Page Only" at bounding box center [714, 40] width 51 height 7
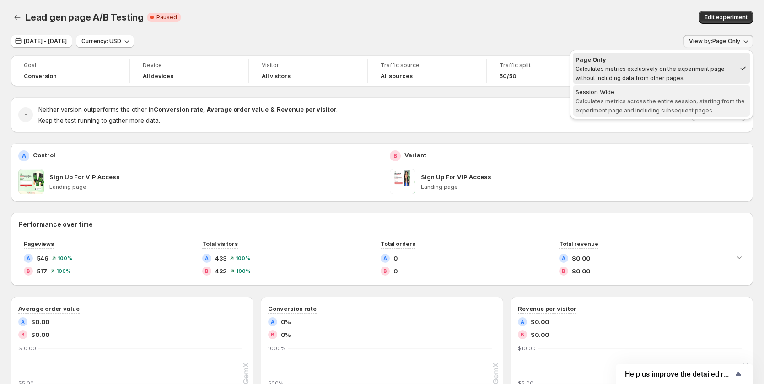
click at [713, 96] on div "Session Wide" at bounding box center [661, 91] width 172 height 9
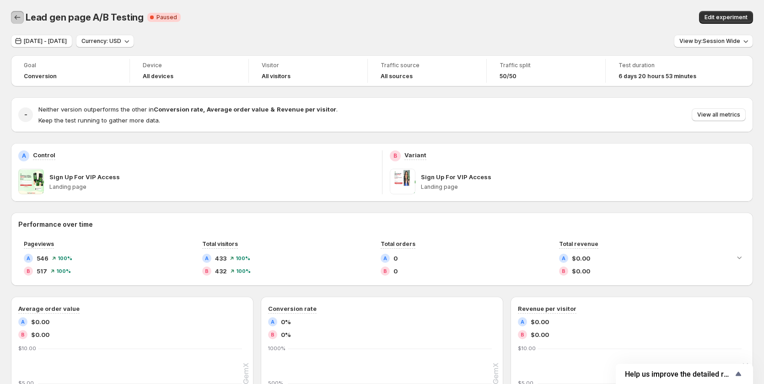
click at [17, 16] on icon "Back" at bounding box center [17, 17] width 9 height 9
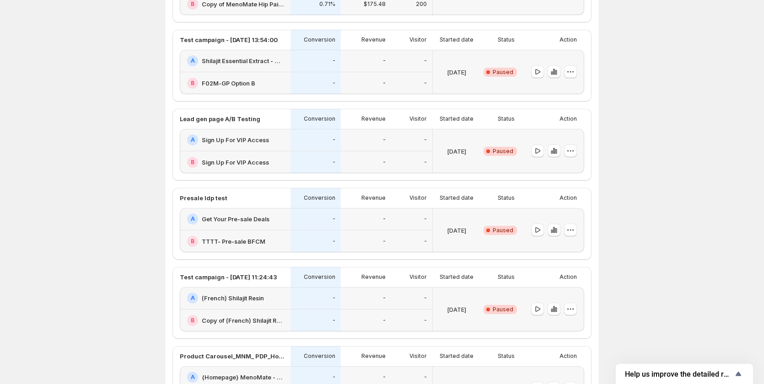
scroll to position [137, 0]
click at [260, 231] on div "B TTTT- Pre-sale BFCM" at bounding box center [235, 240] width 111 height 22
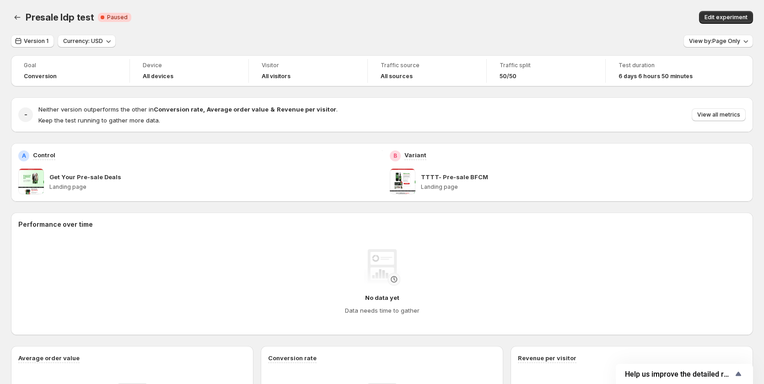
click at [260, 231] on div "Performance over time No data yet Data needs time to gather" at bounding box center [382, 274] width 742 height 108
click at [44, 41] on span "Version 1" at bounding box center [36, 40] width 25 height 7
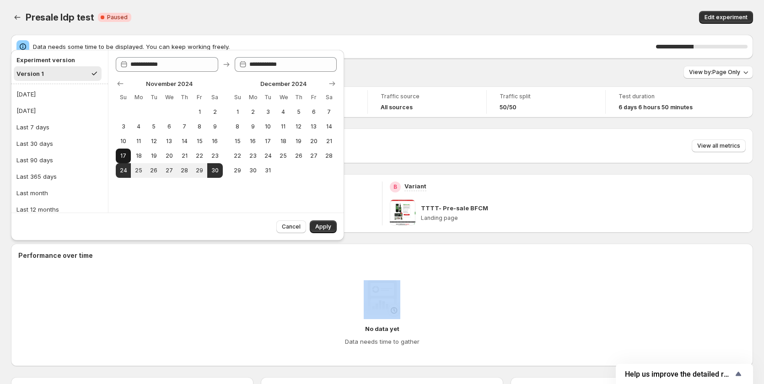
click at [123, 155] on span "17" at bounding box center [123, 155] width 8 height 7
type input "**********"
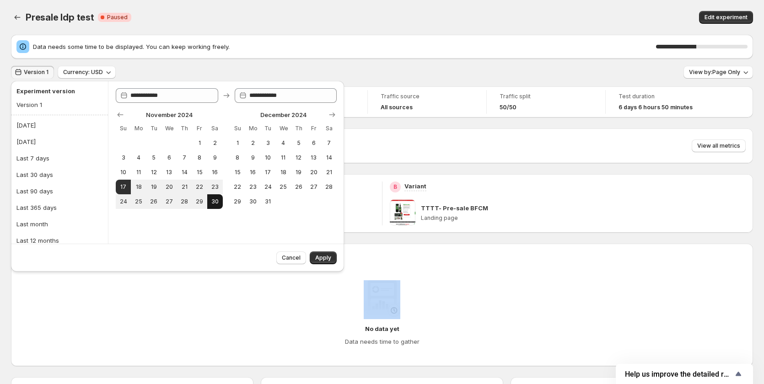
click at [221, 203] on button "30" at bounding box center [214, 201] width 15 height 15
type input "**********"
click at [323, 257] on span "Apply" at bounding box center [323, 257] width 16 height 7
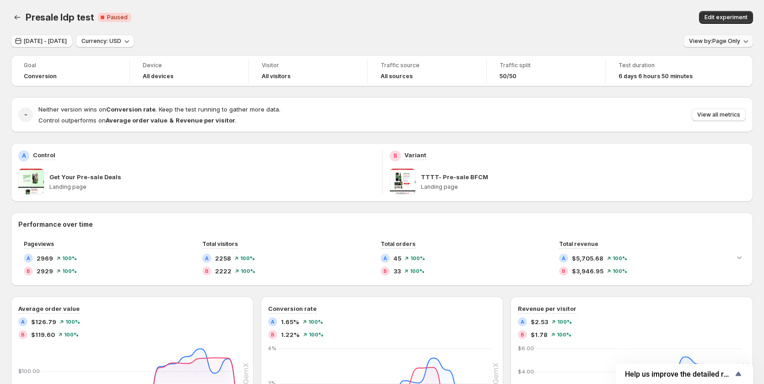
click at [737, 40] on span "View by: Page Only" at bounding box center [714, 40] width 51 height 7
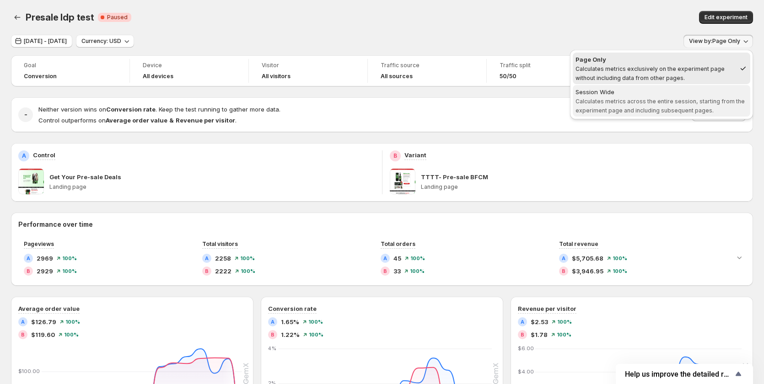
click at [713, 96] on div "Session Wide" at bounding box center [661, 91] width 172 height 9
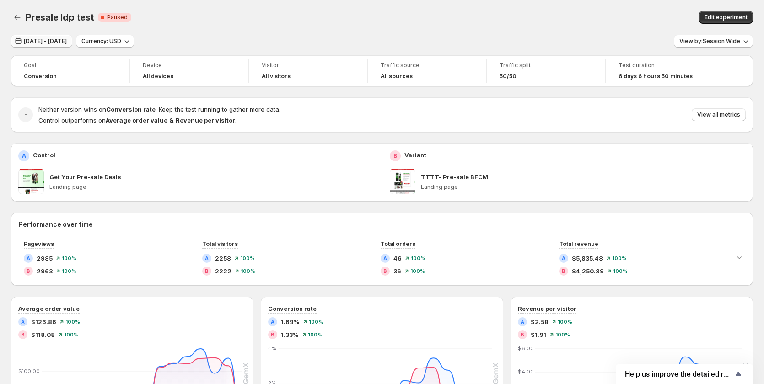
click at [61, 41] on span "Nov 17, 2024 - Nov 30, 2024" at bounding box center [45, 40] width 43 height 7
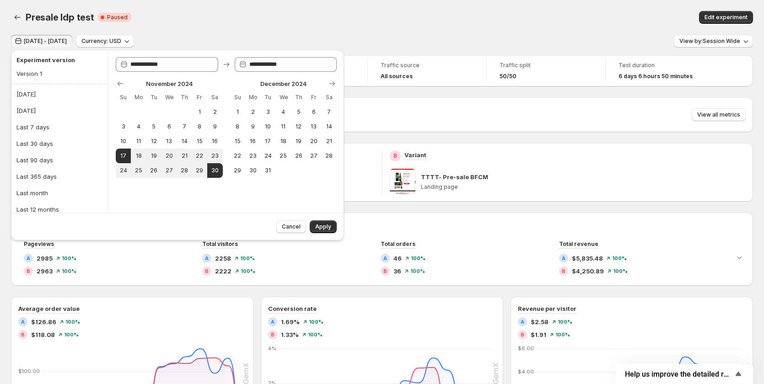
click at [318, 14] on div "Presale ldp test Critical Complete Paused" at bounding box center [218, 17] width 384 height 13
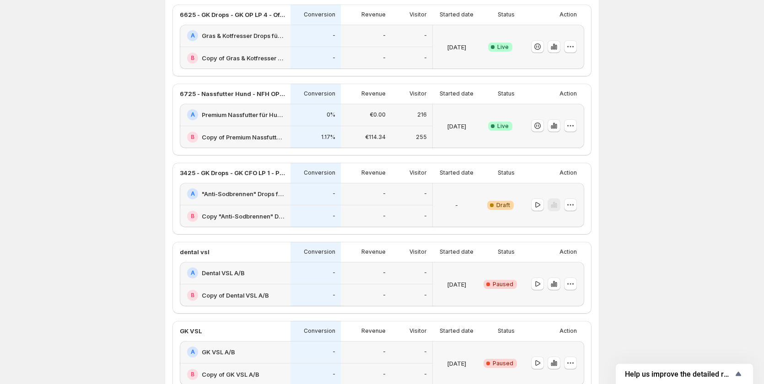
scroll to position [183, 0]
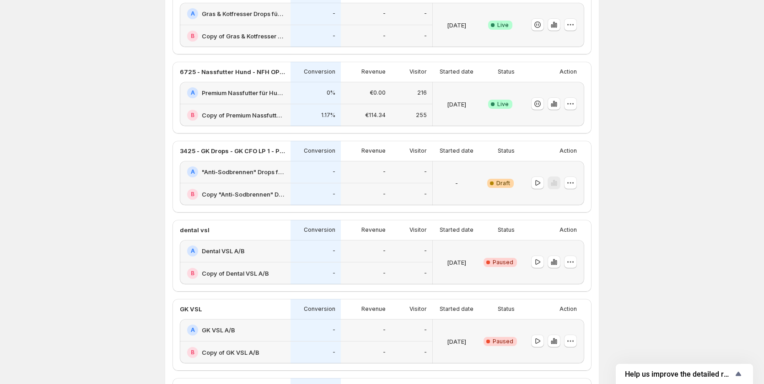
click at [341, 337] on div "-" at bounding box center [315, 330] width 50 height 22
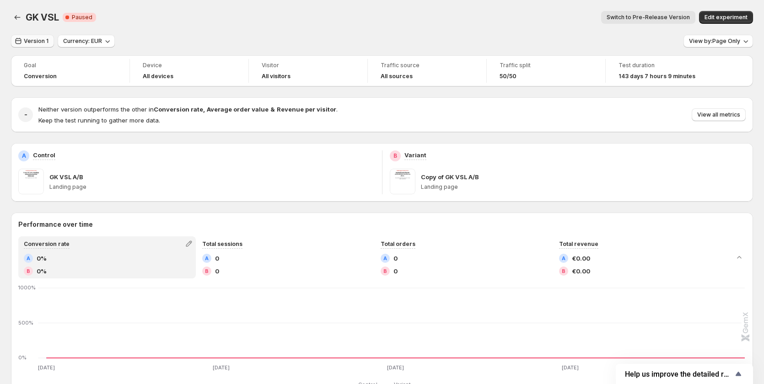
click at [34, 39] on span "Version 1" at bounding box center [36, 40] width 25 height 7
click at [38, 42] on span "Version 1" at bounding box center [36, 40] width 25 height 7
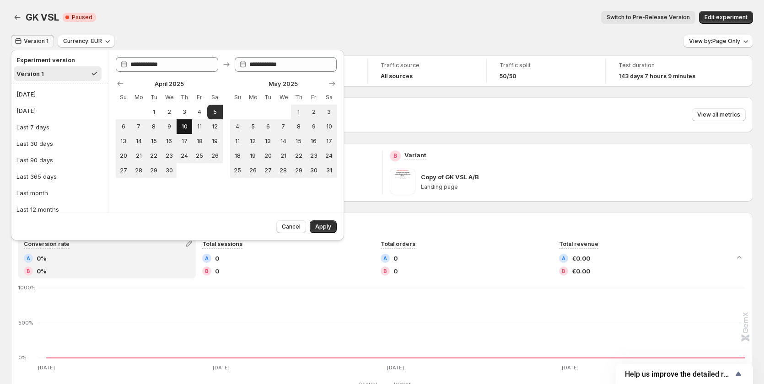
click at [182, 124] on span "10" at bounding box center [184, 126] width 8 height 7
type input "**********"
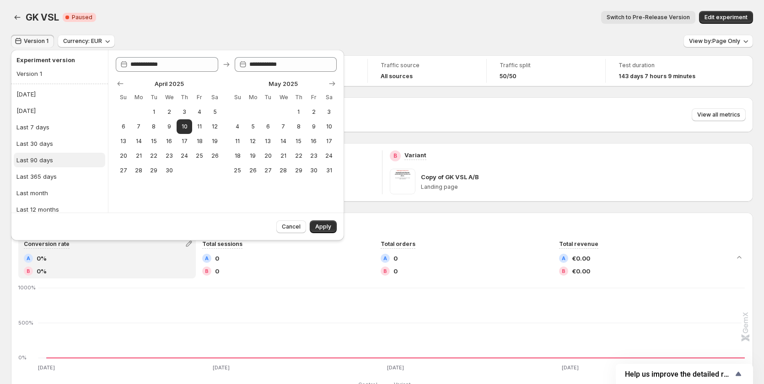
click at [37, 161] on div "Last 90 days" at bounding box center [34, 159] width 37 height 9
type input "**********"
click at [46, 178] on div "Last 365 days" at bounding box center [36, 176] width 40 height 9
type input "**********"
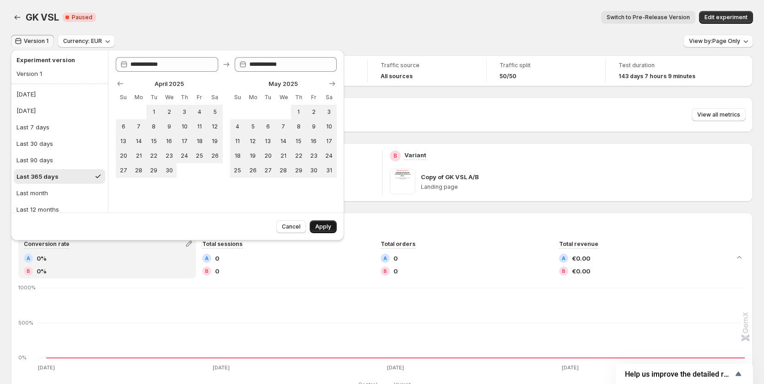
click at [323, 222] on button "Apply" at bounding box center [323, 226] width 27 height 13
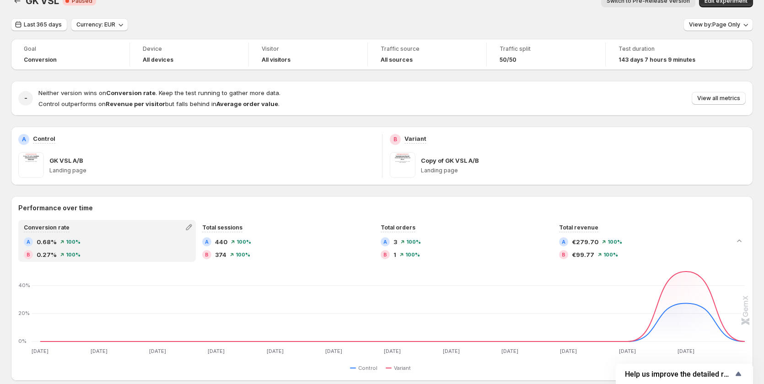
scroll to position [46, 0]
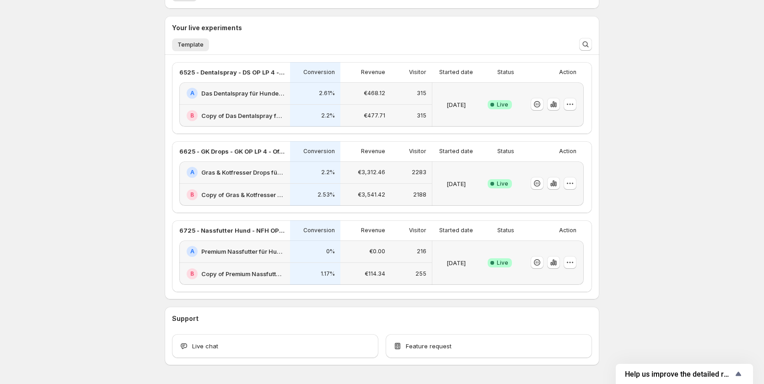
scroll to position [177, 0]
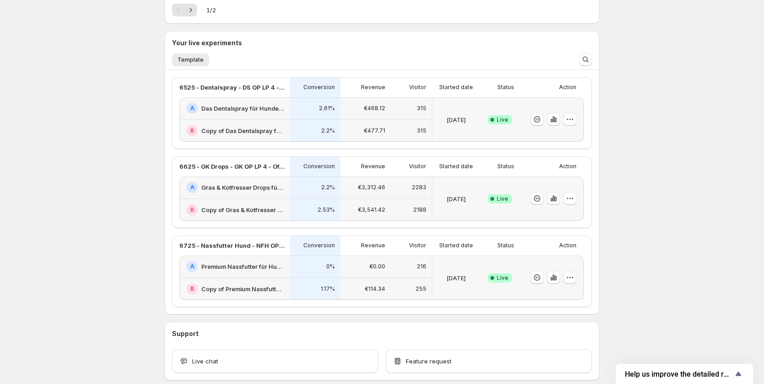
click at [317, 114] on div "2.61%" at bounding box center [315, 108] width 50 height 22
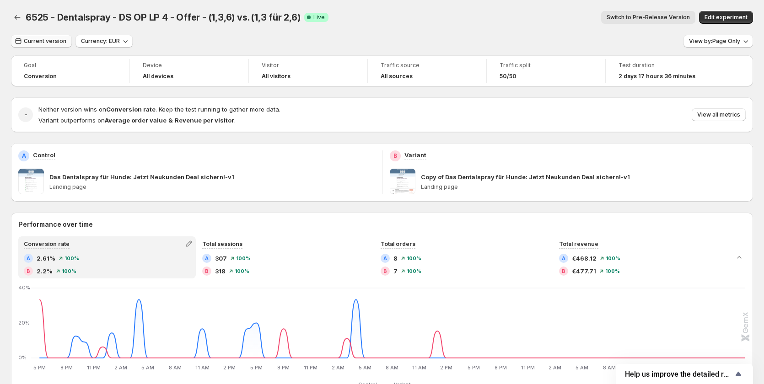
click at [42, 39] on span "Current version" at bounding box center [45, 40] width 43 height 7
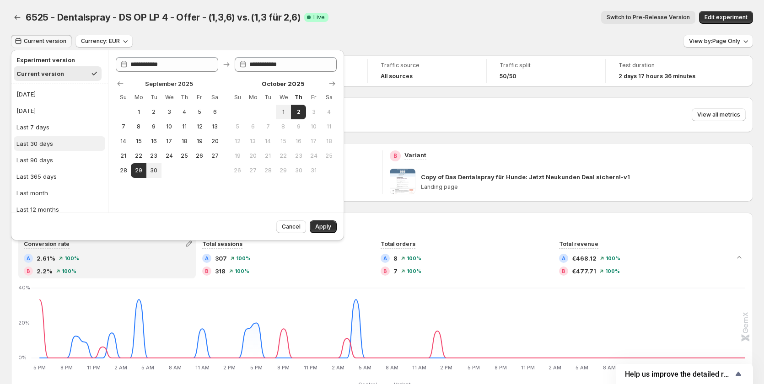
click at [54, 138] on button "Last 30 days" at bounding box center [59, 143] width 91 height 15
type input "**********"
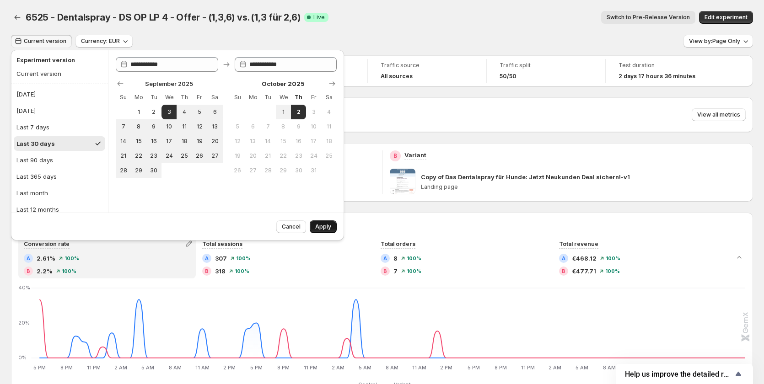
click at [324, 225] on span "Apply" at bounding box center [323, 226] width 16 height 7
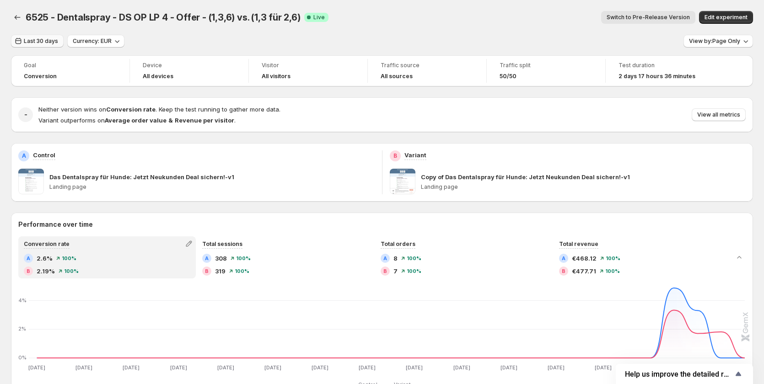
click at [27, 40] on span "Last 30 days" at bounding box center [41, 40] width 34 height 7
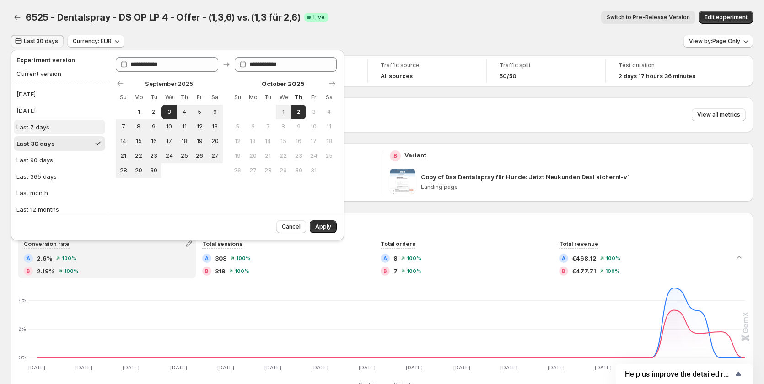
click at [40, 126] on div "Last 7 days" at bounding box center [32, 127] width 33 height 9
type input "**********"
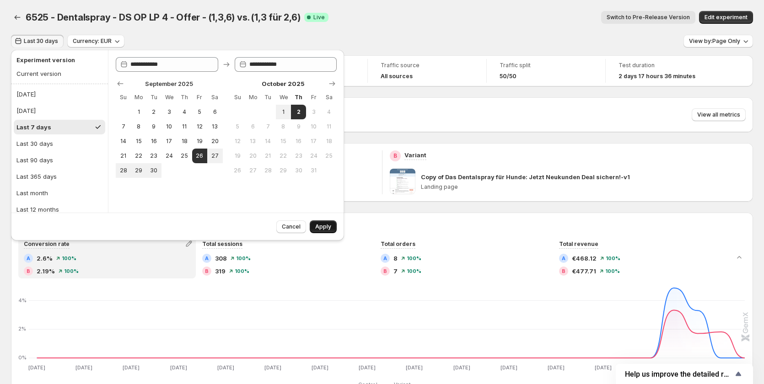
click at [321, 221] on button "Apply" at bounding box center [323, 226] width 27 height 13
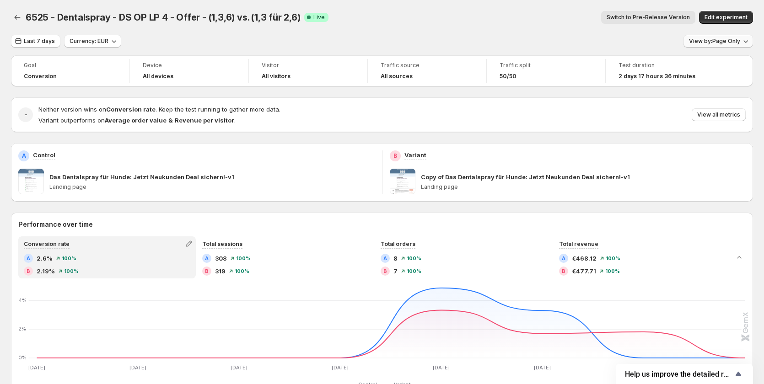
click at [748, 39] on icon "button" at bounding box center [745, 41] width 9 height 9
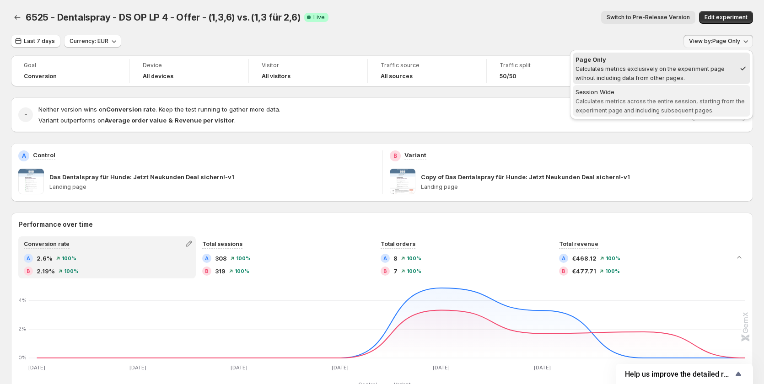
click at [733, 94] on div "Session Wide" at bounding box center [661, 91] width 172 height 9
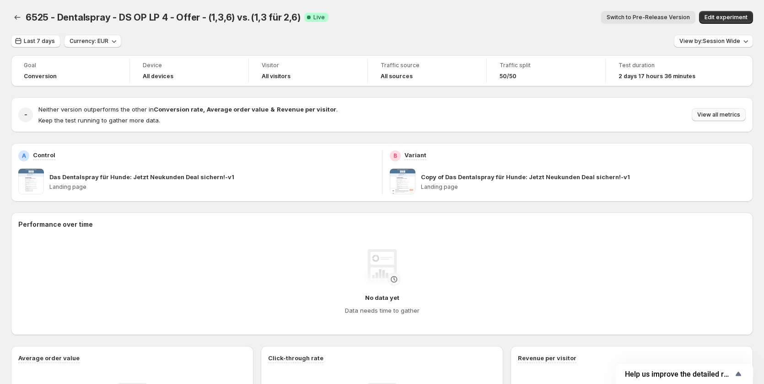
click at [732, 117] on span "View all metrics" at bounding box center [718, 114] width 43 height 7
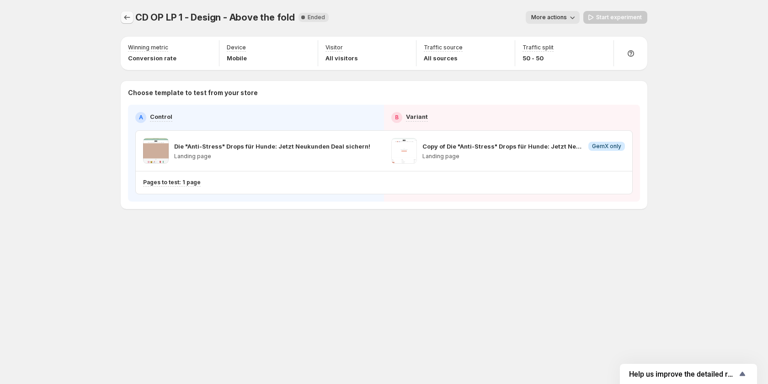
click at [124, 16] on icon "Experiments" at bounding box center [127, 17] width 9 height 9
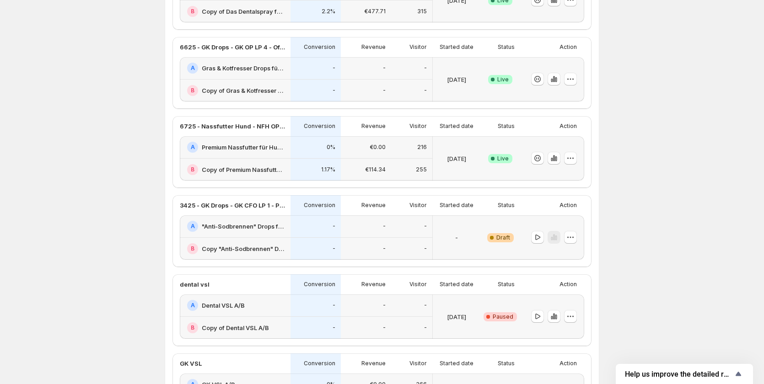
scroll to position [46, 0]
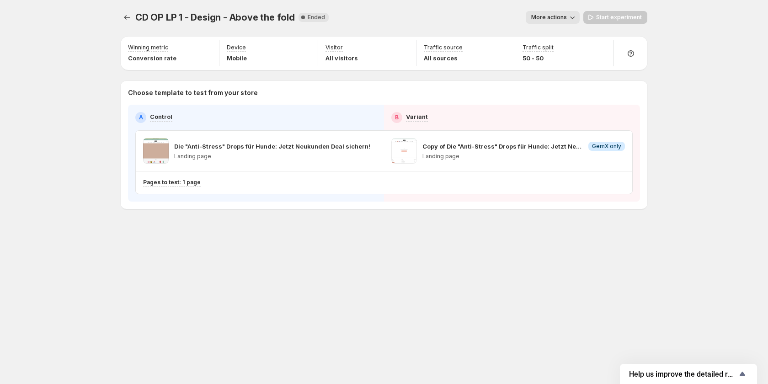
click at [615, 16] on div "Start experiment" at bounding box center [615, 17] width 64 height 13
click at [558, 19] on span "More actions" at bounding box center [549, 17] width 36 height 7
click at [680, 123] on div "CD OP LP 1 - Design - Above the fold. This page is ready CD OP LP 1 - Design - …" at bounding box center [384, 192] width 768 height 384
click at [124, 23] on button "Experiments" at bounding box center [127, 17] width 13 height 13
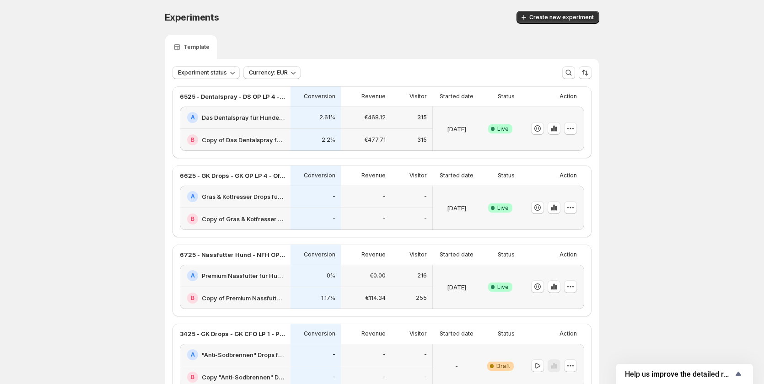
click at [349, 123] on div "€468.12" at bounding box center [365, 117] width 39 height 11
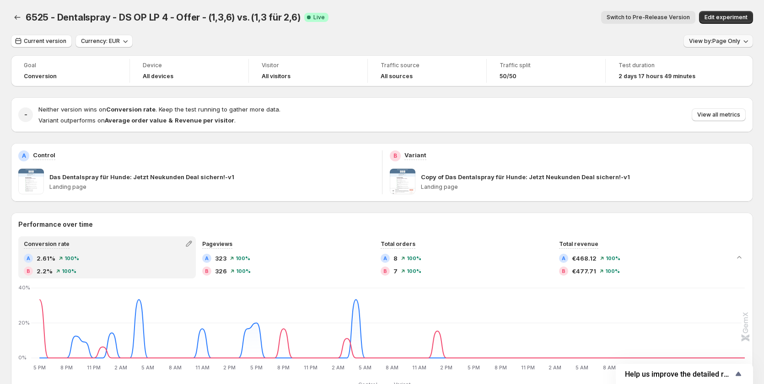
click at [729, 46] on button "View by: Page Only" at bounding box center [717, 41] width 69 height 13
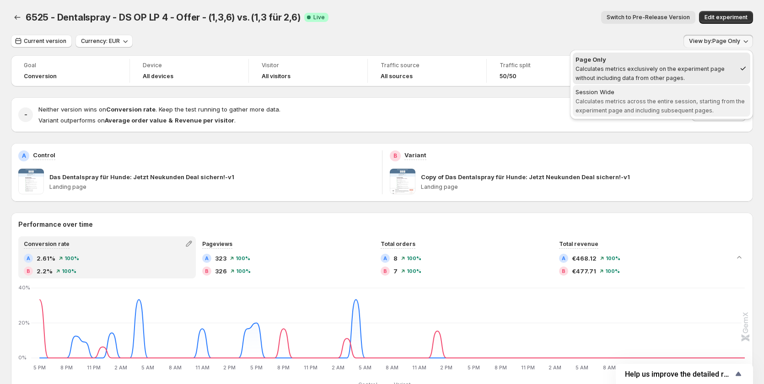
click at [714, 98] on span "Calculates metrics across the entire session, starting from the experiment page…" at bounding box center [659, 106] width 169 height 16
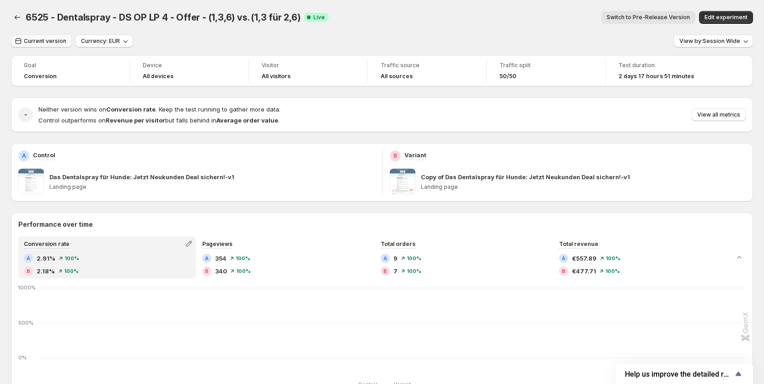
click at [52, 45] on button "Current version" at bounding box center [41, 41] width 61 height 13
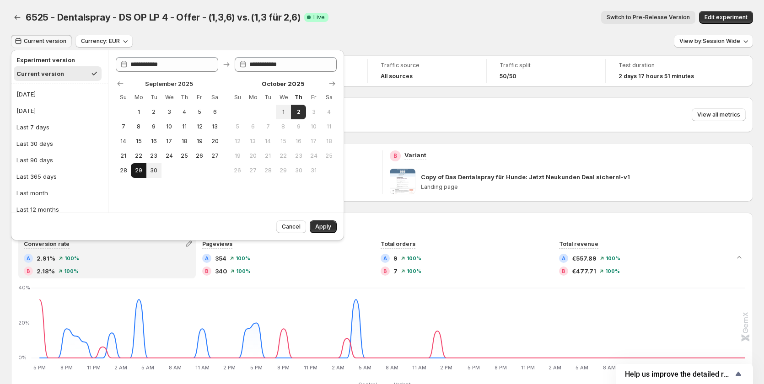
click at [136, 169] on span "29" at bounding box center [138, 170] width 8 height 7
click at [285, 112] on span "1" at bounding box center [283, 111] width 8 height 7
type input "**********"
click at [313, 225] on button "Apply" at bounding box center [323, 226] width 27 height 13
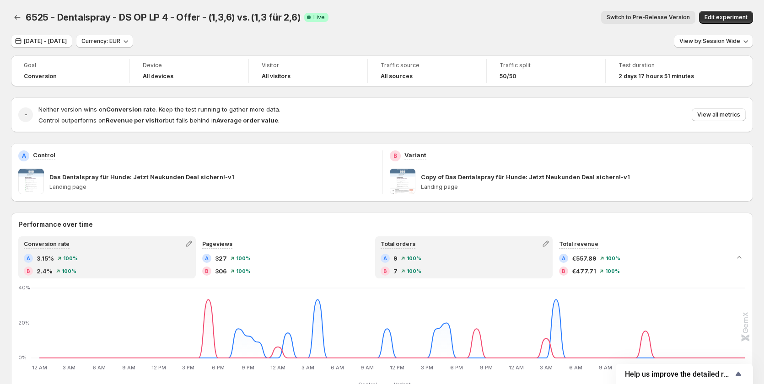
click at [481, 250] on div "Total orders A 9 100 % B 7 100 %" at bounding box center [464, 257] width 176 height 40
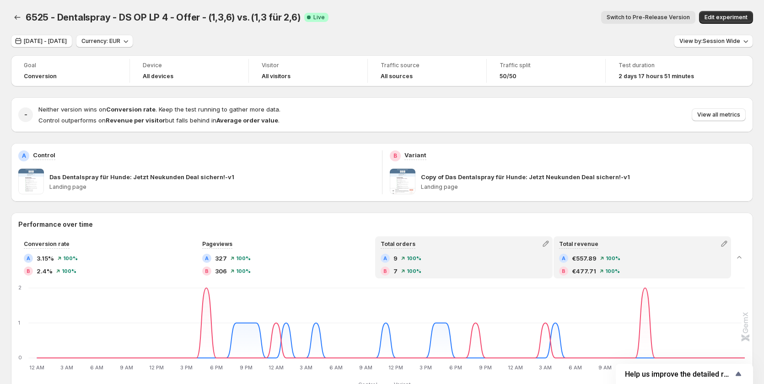
click at [593, 250] on div "Total revenue" at bounding box center [578, 244] width 39 height 11
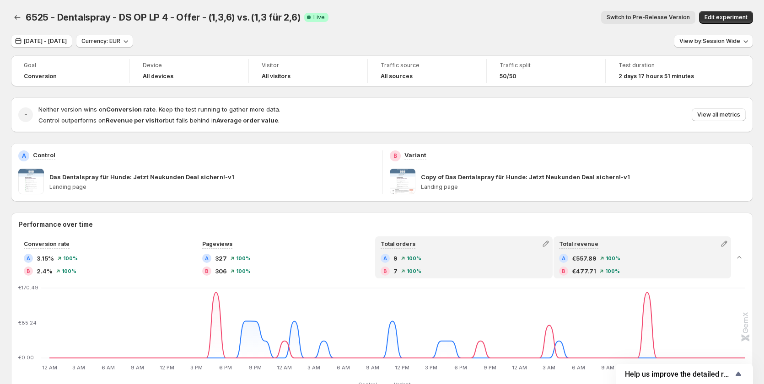
click at [484, 253] on div "Total orders A 9 100 % B 7 100 %" at bounding box center [464, 257] width 176 height 40
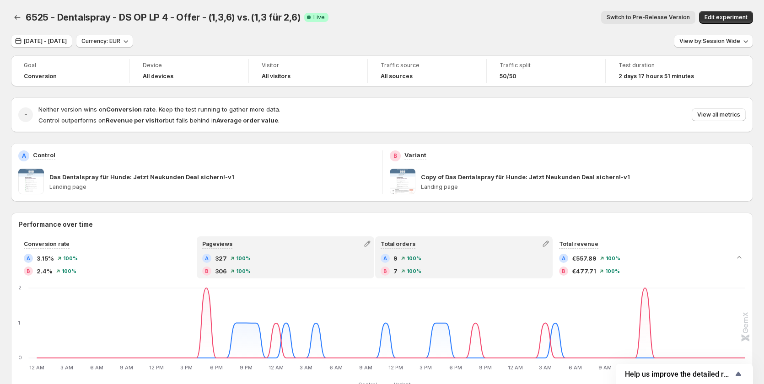
click at [349, 253] on div "Pageviews A 327 100 % B 306 100 %" at bounding box center [286, 257] width 176 height 40
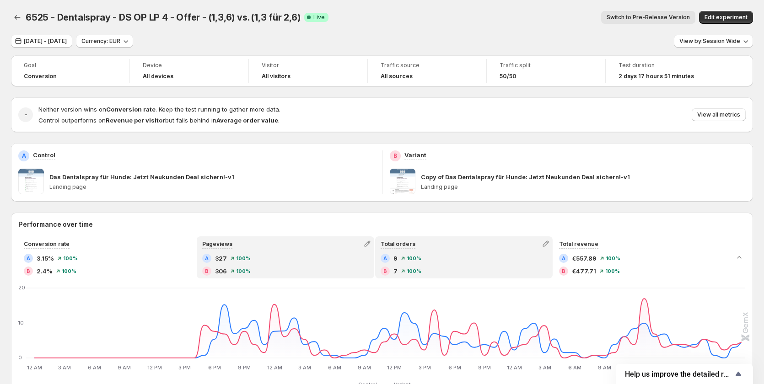
click at [455, 254] on div "A 9 100 %" at bounding box center [463, 258] width 166 height 9
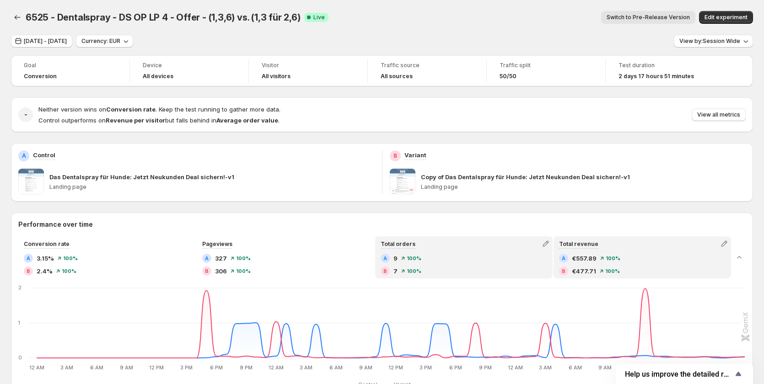
click at [557, 255] on div "A €557.89 100 % B €477.71 100 %" at bounding box center [642, 266] width 176 height 24
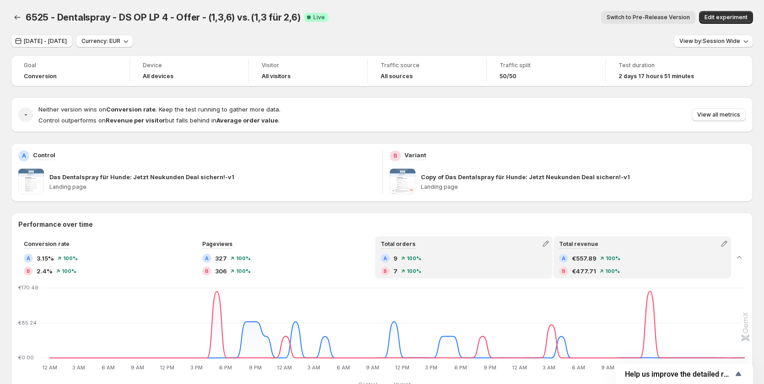
click at [421, 256] on span "100 %" at bounding box center [413, 258] width 15 height 5
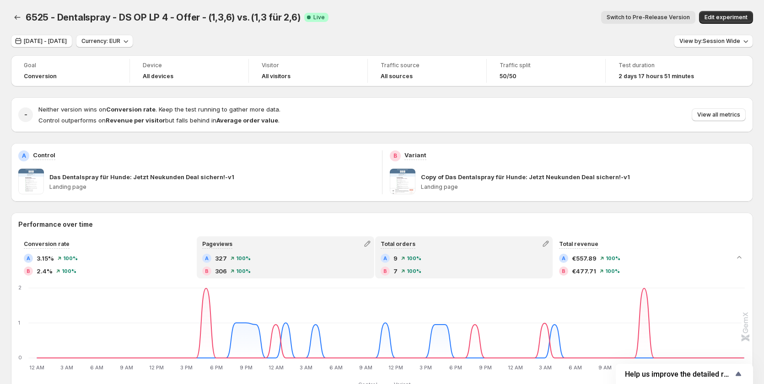
click at [326, 260] on div "A 327 100 %" at bounding box center [285, 258] width 166 height 9
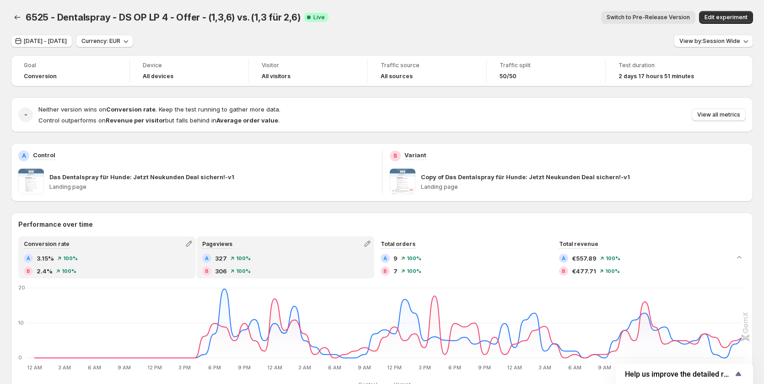
click at [142, 257] on div "A 3.15% 100 %" at bounding box center [107, 258] width 166 height 9
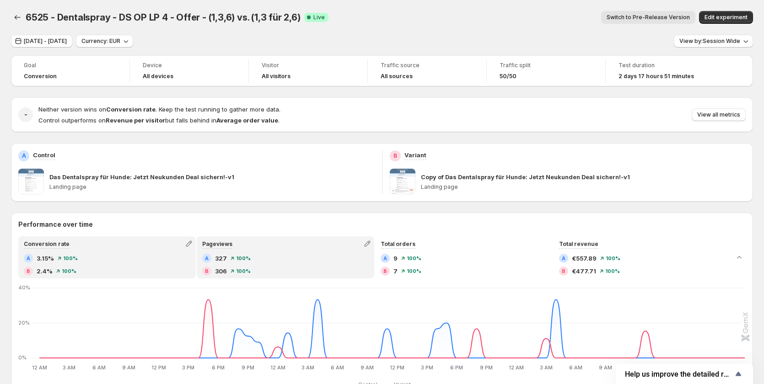
click at [276, 252] on div "Pageviews A 327 100 % B 306 100 %" at bounding box center [286, 257] width 176 height 40
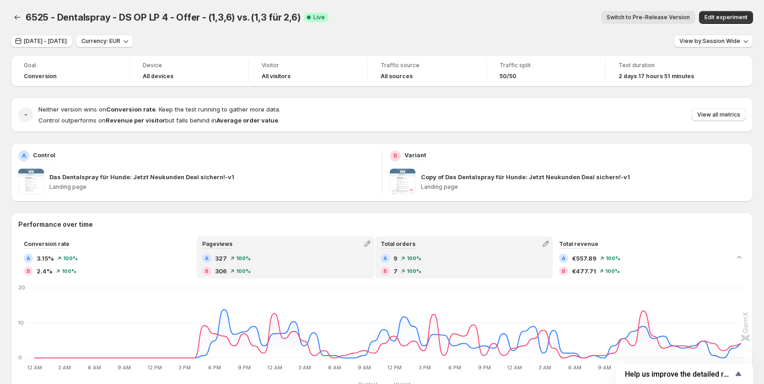
click at [447, 245] on div "Total orders" at bounding box center [464, 243] width 176 height 13
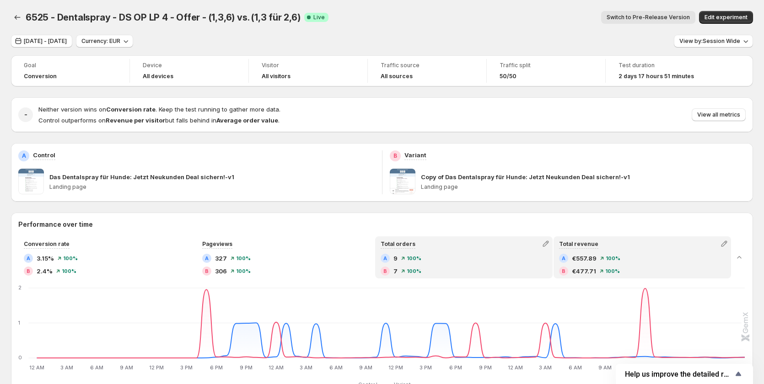
click at [574, 258] on div "A €557.89" at bounding box center [577, 258] width 37 height 9
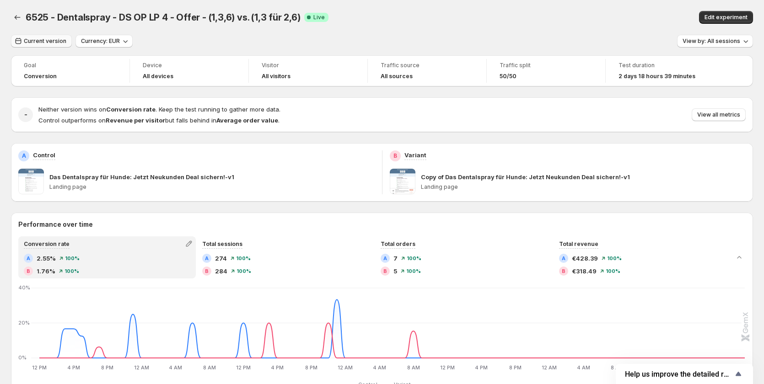
click at [56, 39] on span "Current version" at bounding box center [45, 40] width 43 height 7
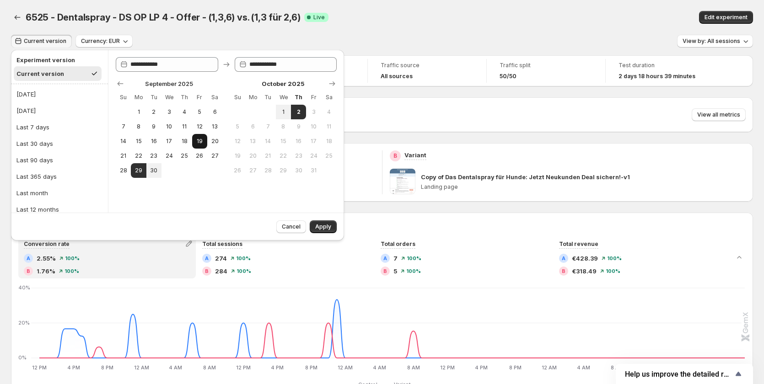
drag, startPoint x: 141, startPoint y: 174, endPoint x: 203, endPoint y: 147, distance: 67.6
click at [142, 171] on span "29" at bounding box center [138, 170] width 8 height 7
click at [282, 108] on button "1" at bounding box center [283, 112] width 15 height 15
type input "**********"
click at [328, 229] on span "Apply" at bounding box center [323, 226] width 16 height 7
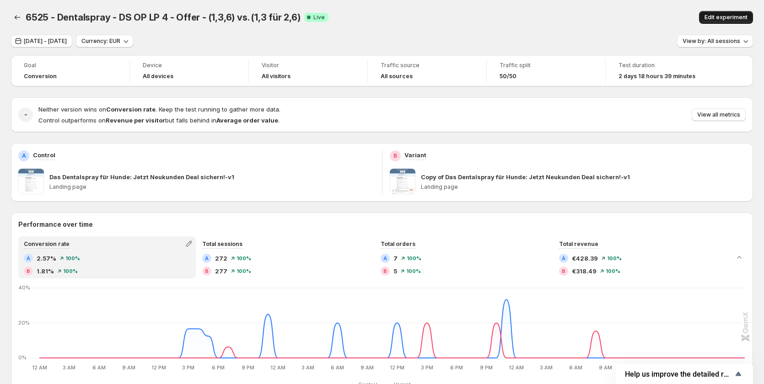
click at [734, 18] on span "Edit experiment" at bounding box center [725, 17] width 43 height 7
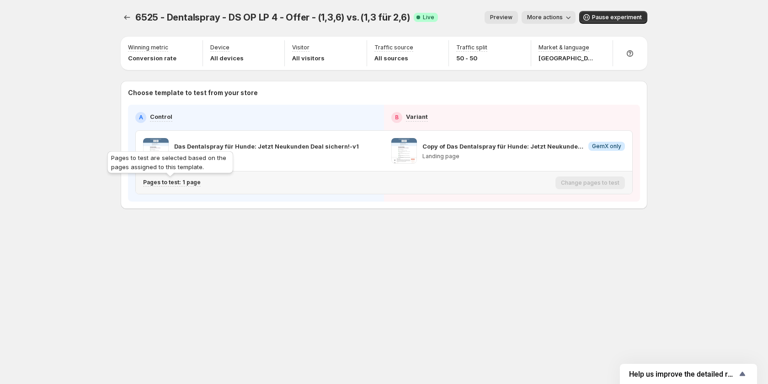
click at [193, 183] on p "Pages to test: 1 page" at bounding box center [172, 182] width 58 height 7
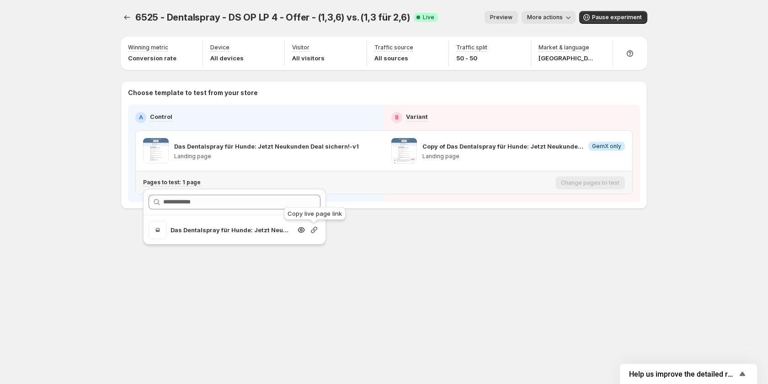
click at [312, 228] on icon "button" at bounding box center [314, 229] width 9 height 9
click at [558, 14] on span "More actions" at bounding box center [545, 17] width 36 height 7
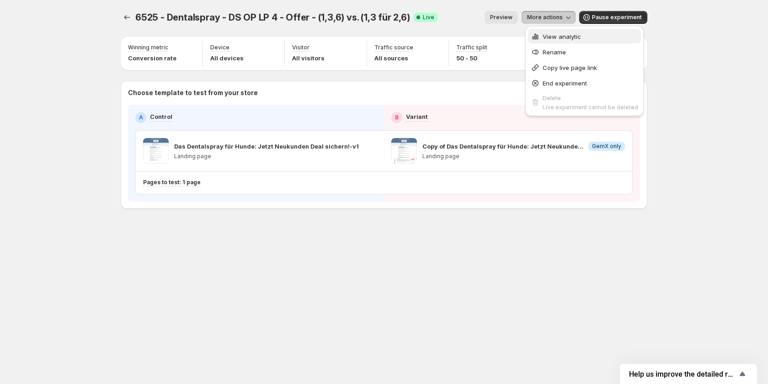
click at [566, 31] on button "View analytic" at bounding box center [584, 36] width 113 height 15
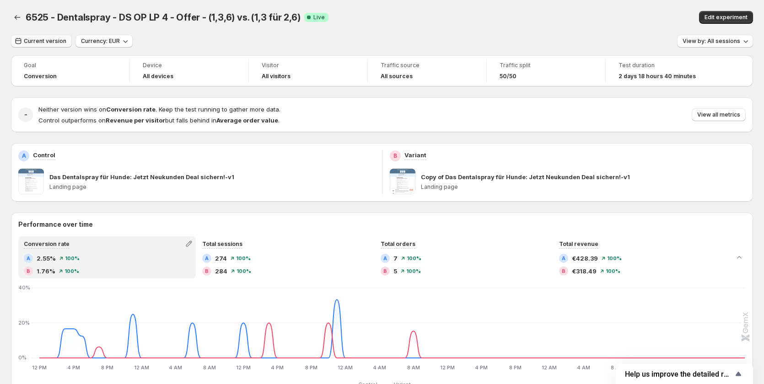
click at [40, 38] on span "Current version" at bounding box center [45, 40] width 43 height 7
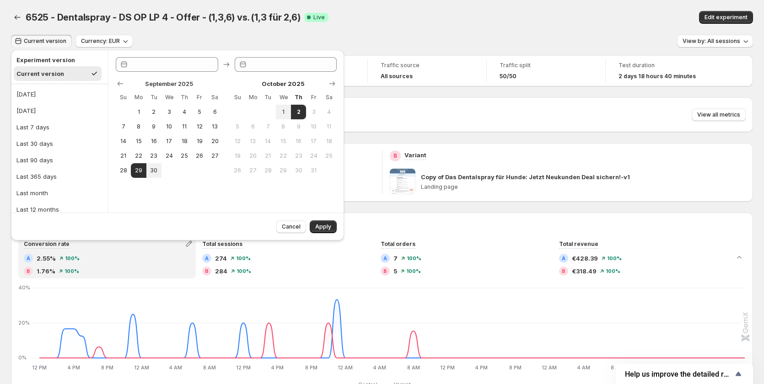
type input "**********"
click at [133, 166] on button "29" at bounding box center [138, 170] width 15 height 15
click at [286, 111] on span "1" at bounding box center [283, 111] width 8 height 7
type input "**********"
drag, startPoint x: 316, startPoint y: 227, endPoint x: 462, endPoint y: 214, distance: 146.4
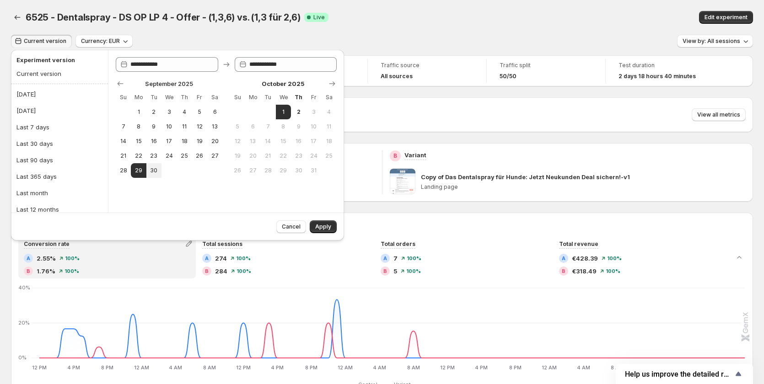
click at [317, 227] on span "Apply" at bounding box center [323, 226] width 16 height 7
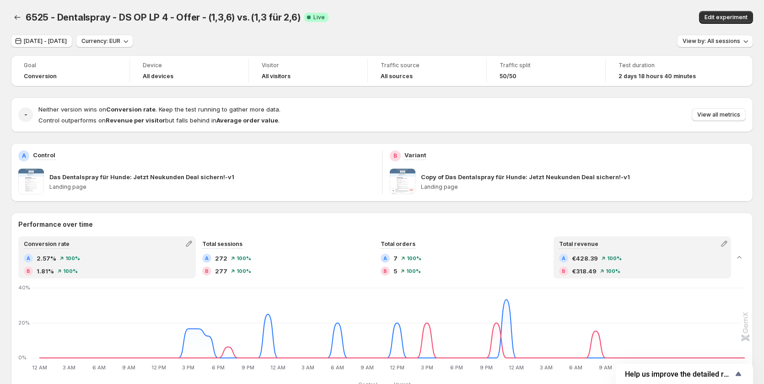
click at [604, 267] on div "B €318.49 100%" at bounding box center [642, 271] width 166 height 9
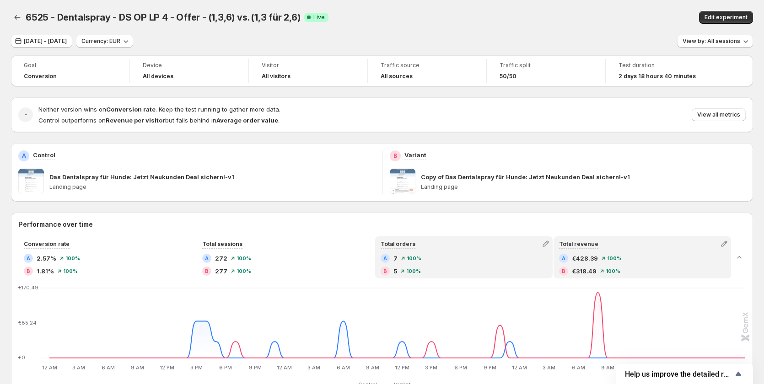
click at [509, 261] on div "A 7 100%" at bounding box center [463, 258] width 166 height 9
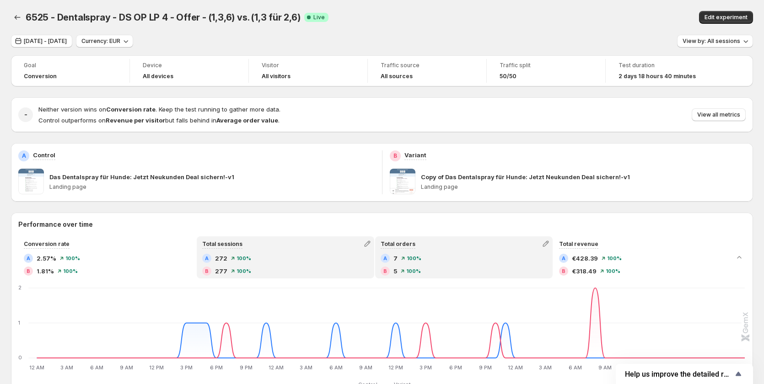
click at [307, 256] on div "A 272 100%" at bounding box center [285, 258] width 166 height 9
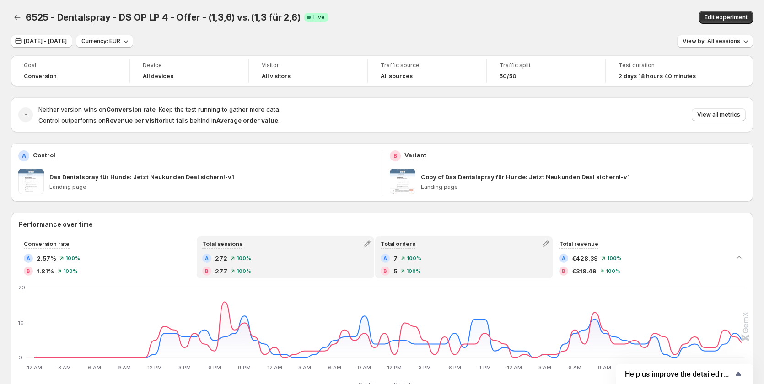
click at [442, 265] on div "A 7 100% B 5 100%" at bounding box center [463, 265] width 166 height 22
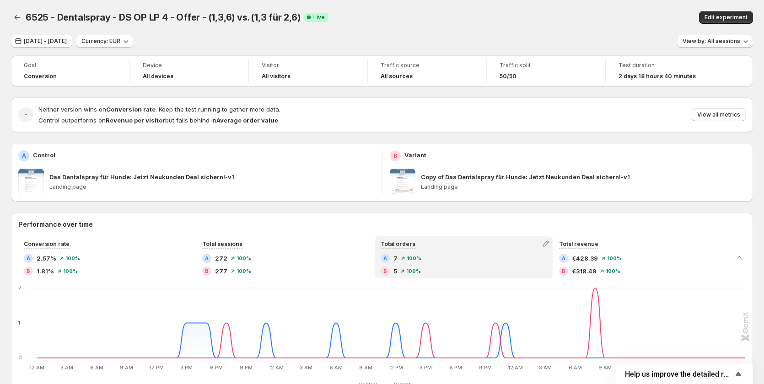
drag, startPoint x: 402, startPoint y: 41, endPoint x: 375, endPoint y: 39, distance: 27.0
click at [402, 41] on div "[DATE] - [DATE] Currency: EUR View by: All sessions" at bounding box center [382, 41] width 742 height 13
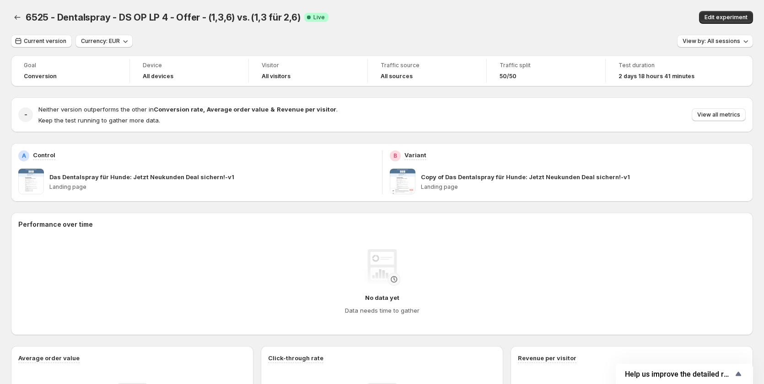
click at [44, 40] on span "Current version" at bounding box center [45, 40] width 43 height 7
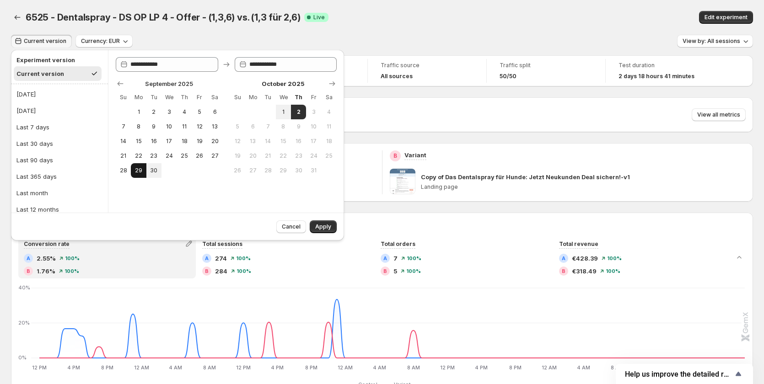
click at [138, 169] on span "29" at bounding box center [138, 170] width 8 height 7
click at [279, 108] on button "1" at bounding box center [283, 112] width 15 height 15
type input "**********"
click at [323, 229] on span "Apply" at bounding box center [323, 226] width 16 height 7
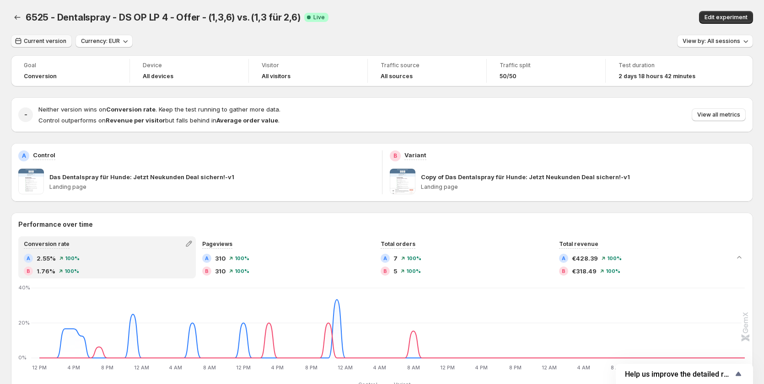
click at [41, 37] on button "Current version" at bounding box center [41, 41] width 61 height 13
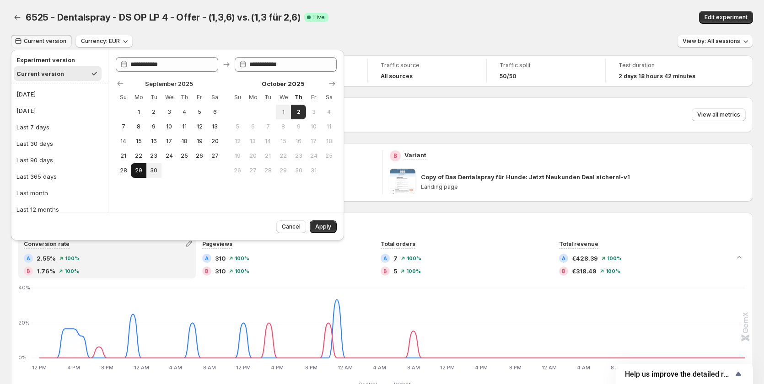
click at [134, 166] on button "29" at bounding box center [138, 170] width 15 height 15
click at [283, 111] on span "1" at bounding box center [283, 111] width 8 height 7
type input "**********"
click at [320, 226] on span "Apply" at bounding box center [323, 226] width 16 height 7
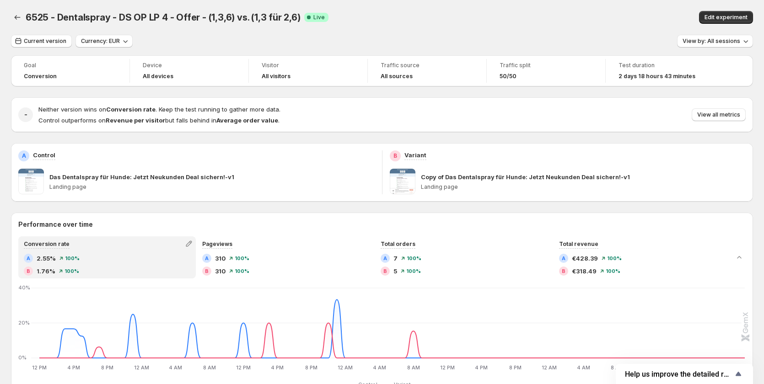
click at [295, 10] on div "6525 - Dentalspray - DS OP LP 4 - Offer - (1,3,6) vs. (1,3 für 2,6). This page …" at bounding box center [382, 17] width 742 height 35
click at [43, 40] on span "Current version" at bounding box center [45, 40] width 43 height 7
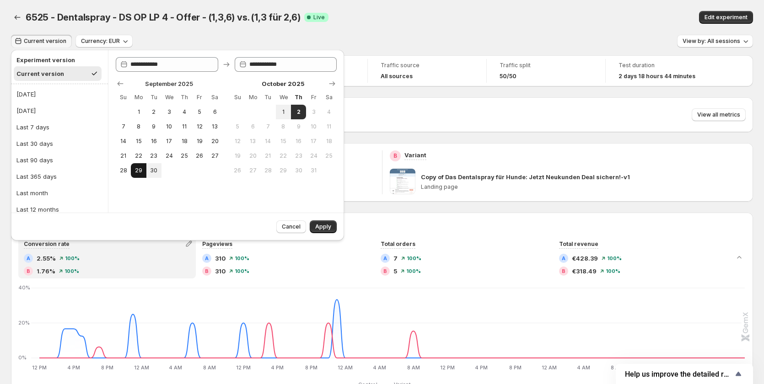
click at [138, 170] on span "29" at bounding box center [138, 170] width 8 height 7
click at [285, 112] on span "1" at bounding box center [283, 111] width 8 height 7
type input "**********"
click at [320, 224] on span "Apply" at bounding box center [323, 226] width 16 height 7
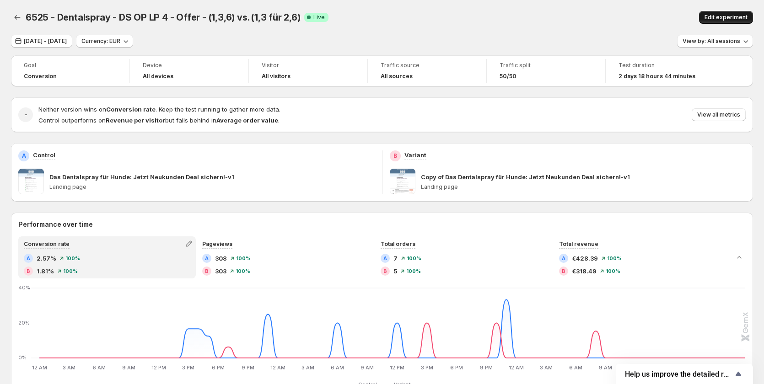
click at [735, 16] on span "Edit experiment" at bounding box center [725, 17] width 43 height 7
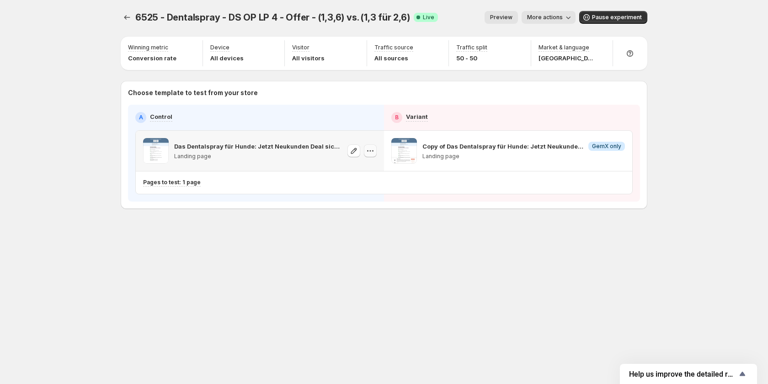
click at [371, 150] on icon "button" at bounding box center [370, 150] width 9 height 9
click at [382, 197] on div "Copy ID" at bounding box center [379, 192] width 104 height 9
click at [545, 18] on span "More actions" at bounding box center [545, 17] width 36 height 7
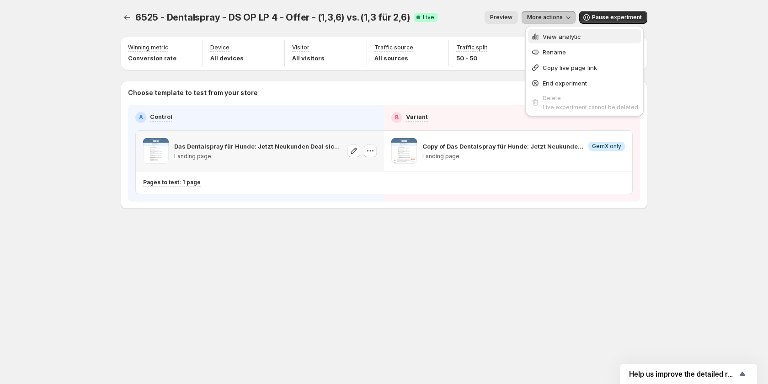
click at [547, 37] on span "View analytic" at bounding box center [562, 36] width 38 height 7
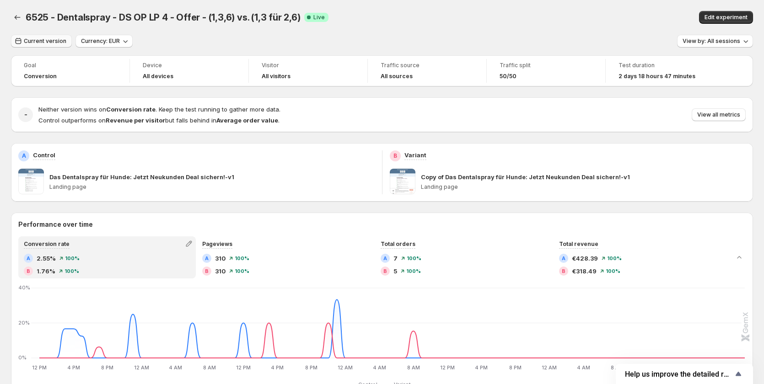
click at [32, 39] on span "Current version" at bounding box center [45, 40] width 43 height 7
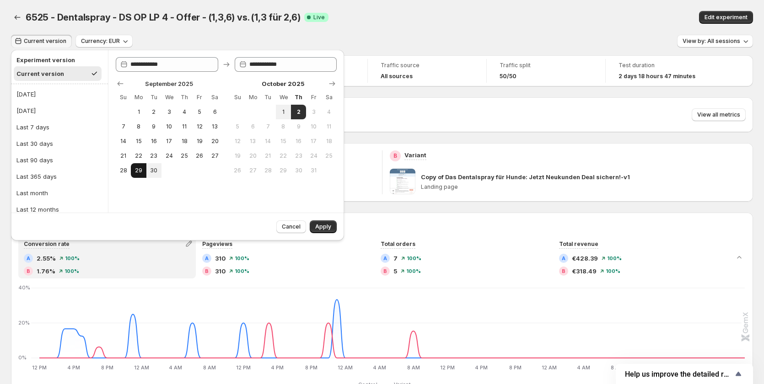
click at [141, 169] on span "29" at bounding box center [138, 170] width 8 height 7
click at [279, 110] on span "1" at bounding box center [283, 111] width 8 height 7
type input "**********"
click at [319, 221] on button "Apply" at bounding box center [323, 226] width 27 height 13
